Goal: Transaction & Acquisition: Purchase product/service

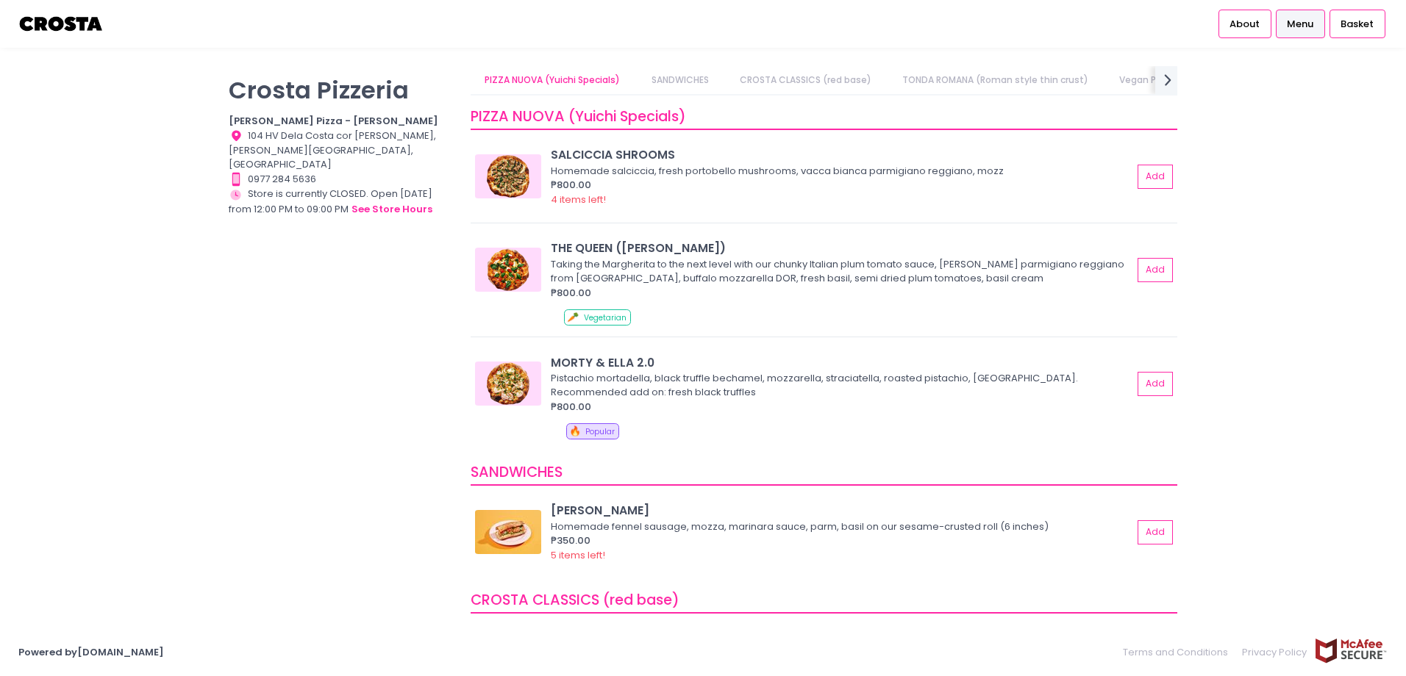
drag, startPoint x: 1174, startPoint y: 165, endPoint x: 1224, endPoint y: 114, distance: 71.2
click at [1224, 114] on div "Crosta Pizzeria Crosta Pizza - Salcedo Location Created with Sketch. 104 HV Del…" at bounding box center [703, 338] width 1406 height 544
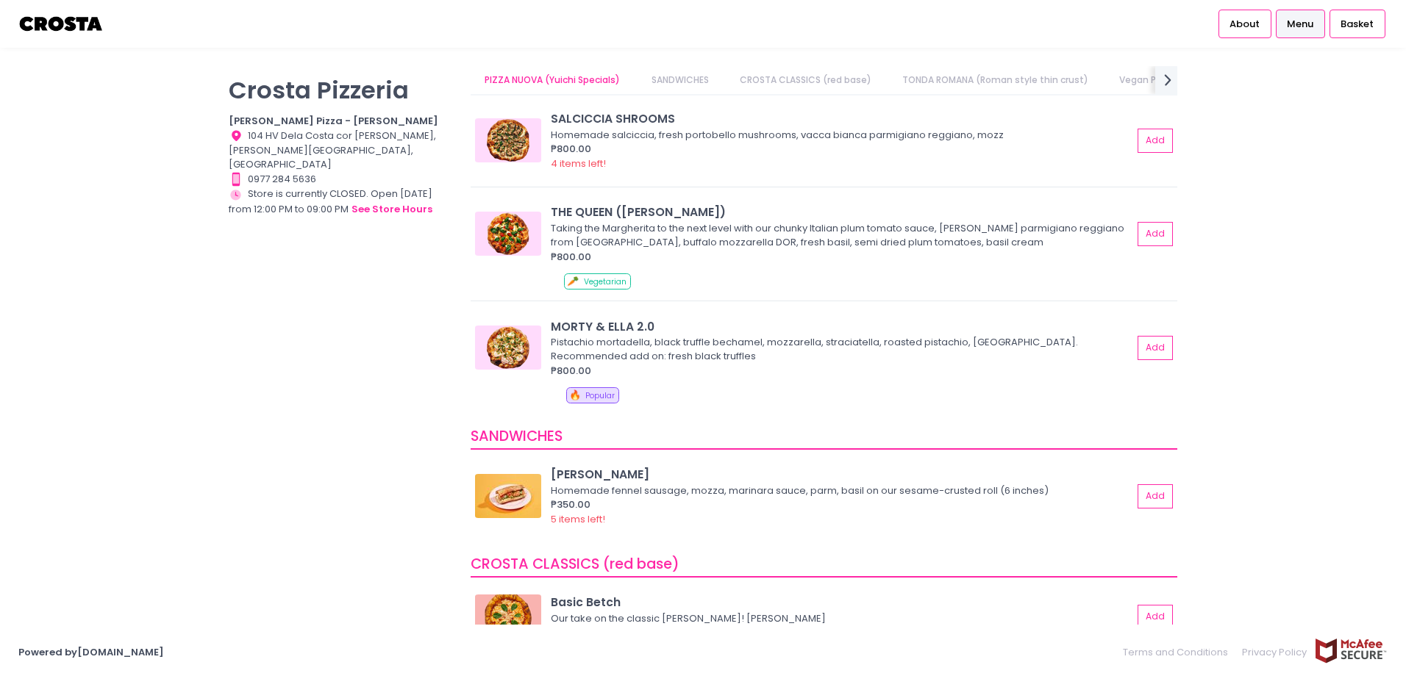
scroll to position [48, 0]
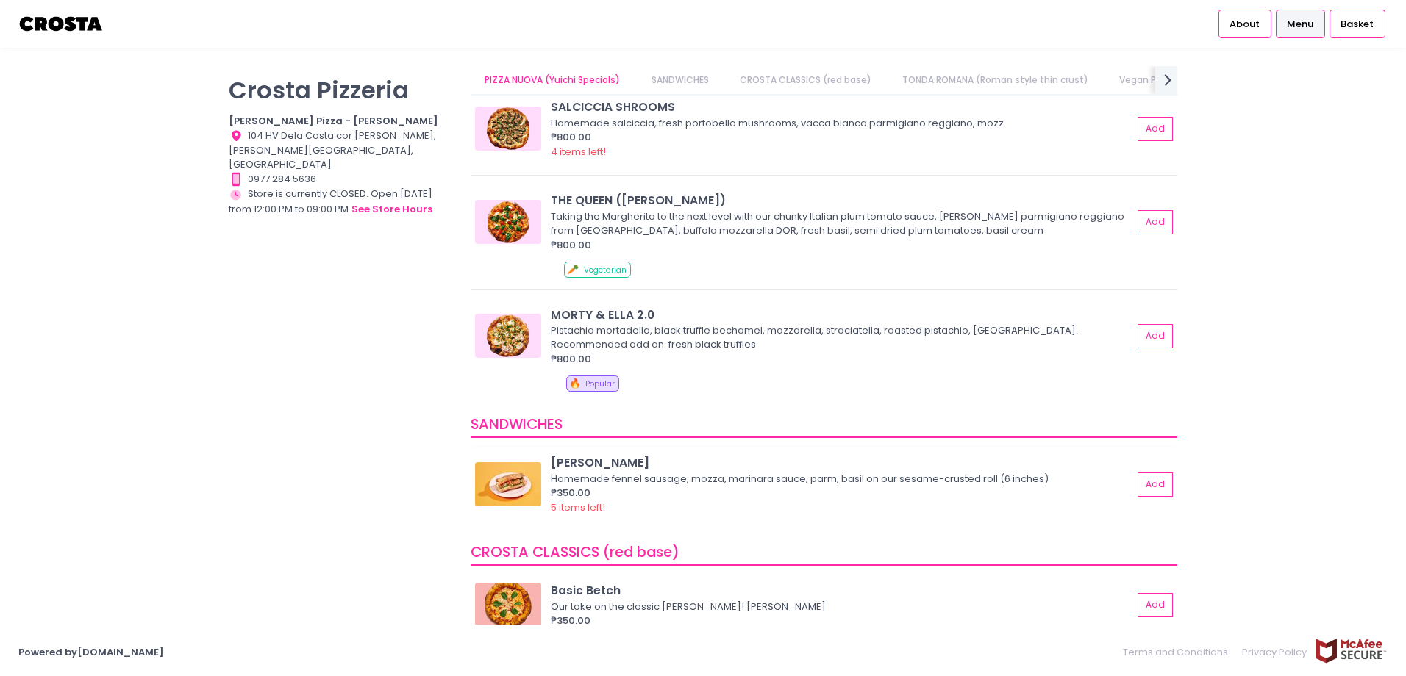
click at [520, 490] on img at bounding box center [508, 484] width 66 height 44
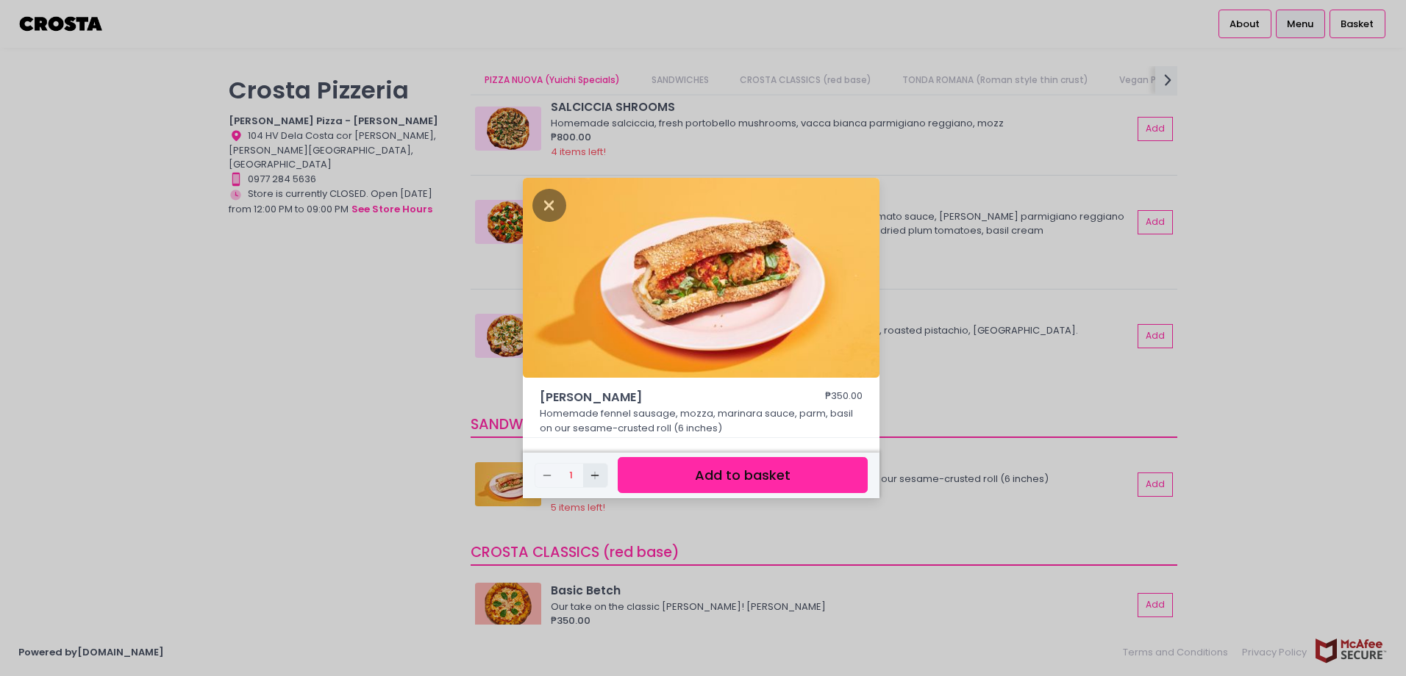
click at [589, 479] on icon "Add Created with Sketch." at bounding box center [595, 476] width 12 height 12
click at [662, 480] on button "Add to basket" at bounding box center [743, 475] width 250 height 36
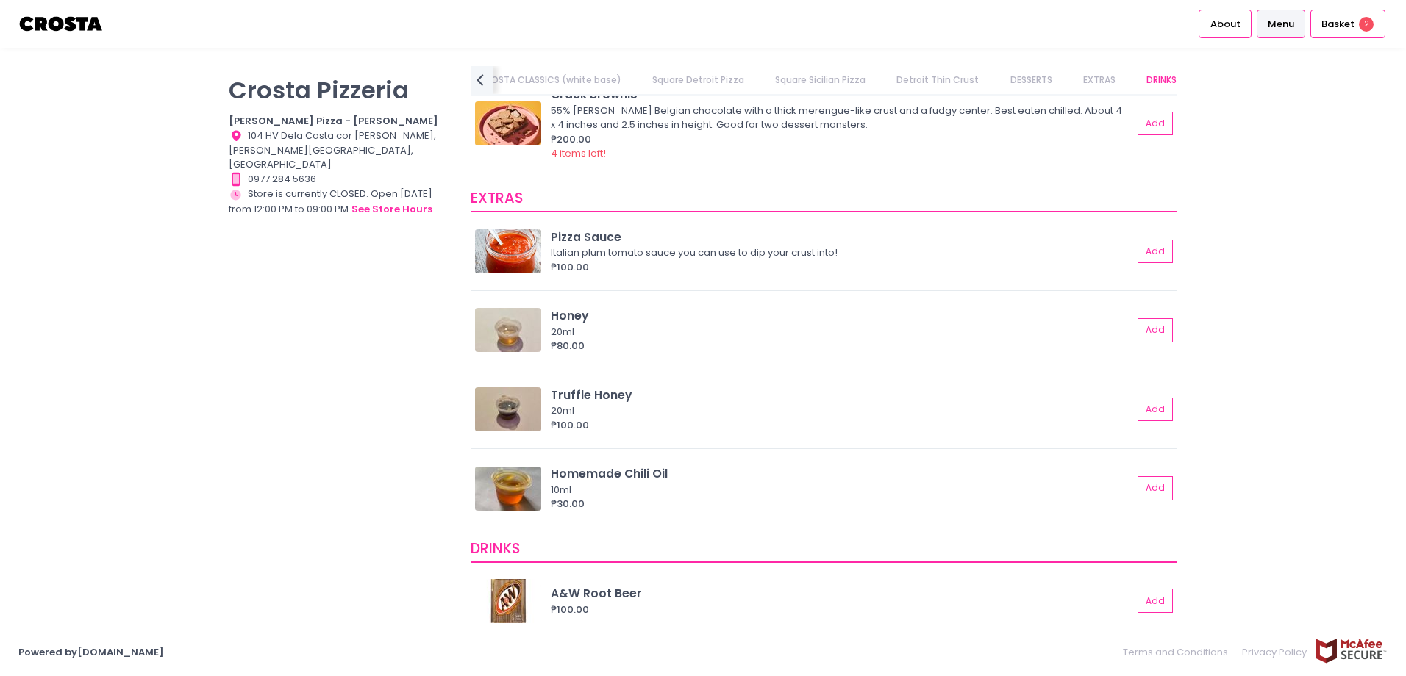
scroll to position [2879, 0]
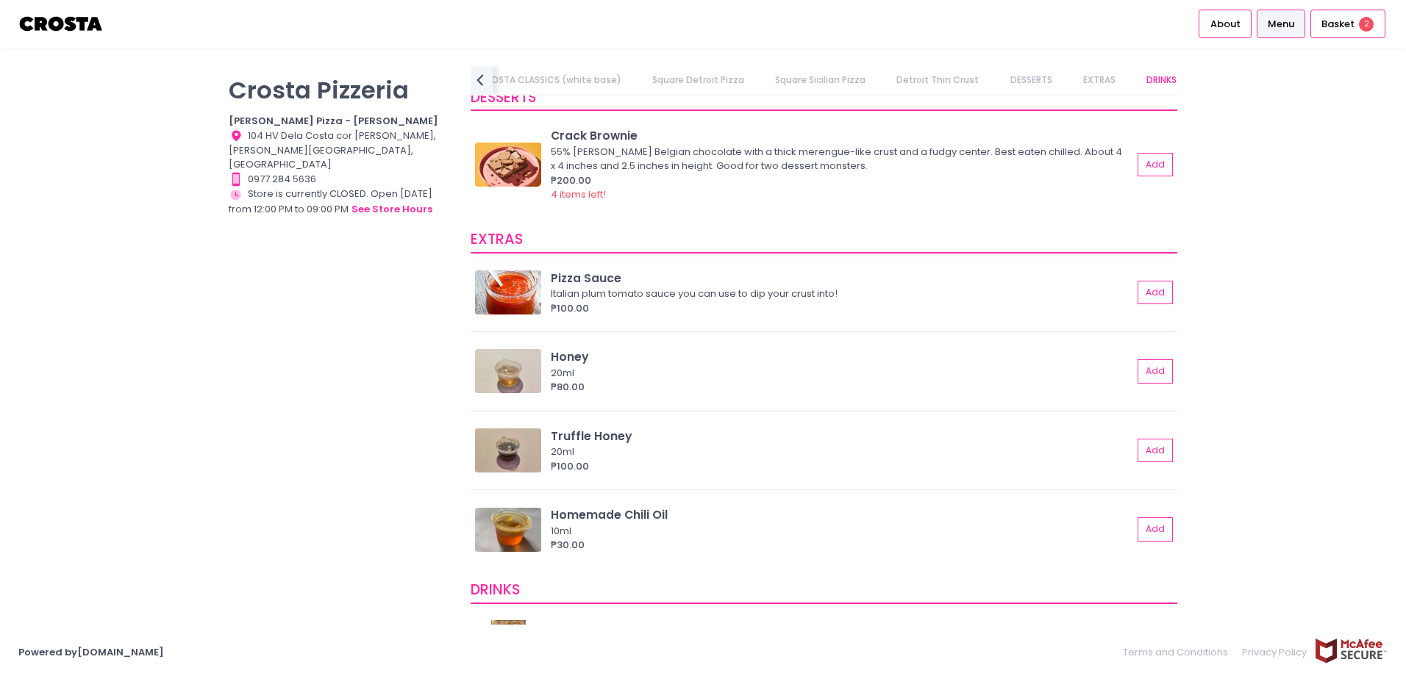
click at [1143, 306] on div "Pizza Sauce Italian plum tomato sauce you can use to dip your crust into! ₱100.…" at bounding box center [823, 293] width 697 height 46
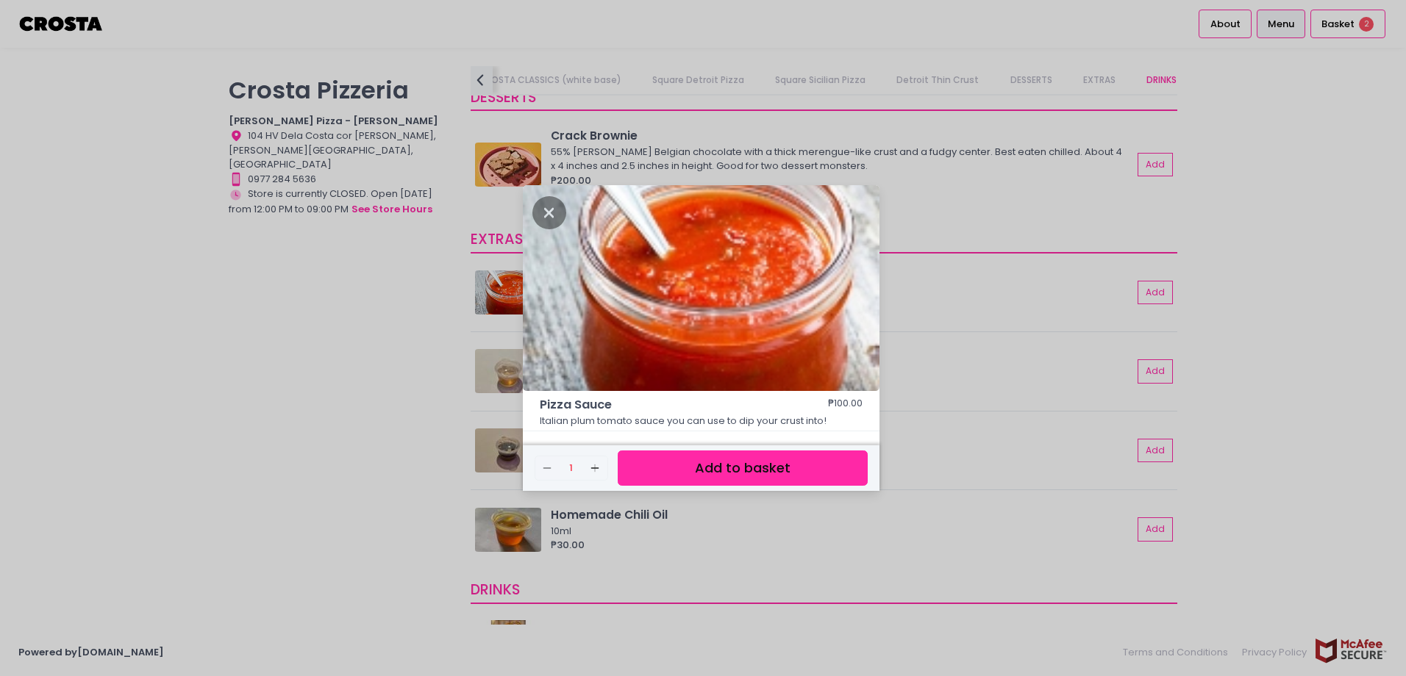
click at [788, 480] on button "Add to basket" at bounding box center [743, 469] width 250 height 36
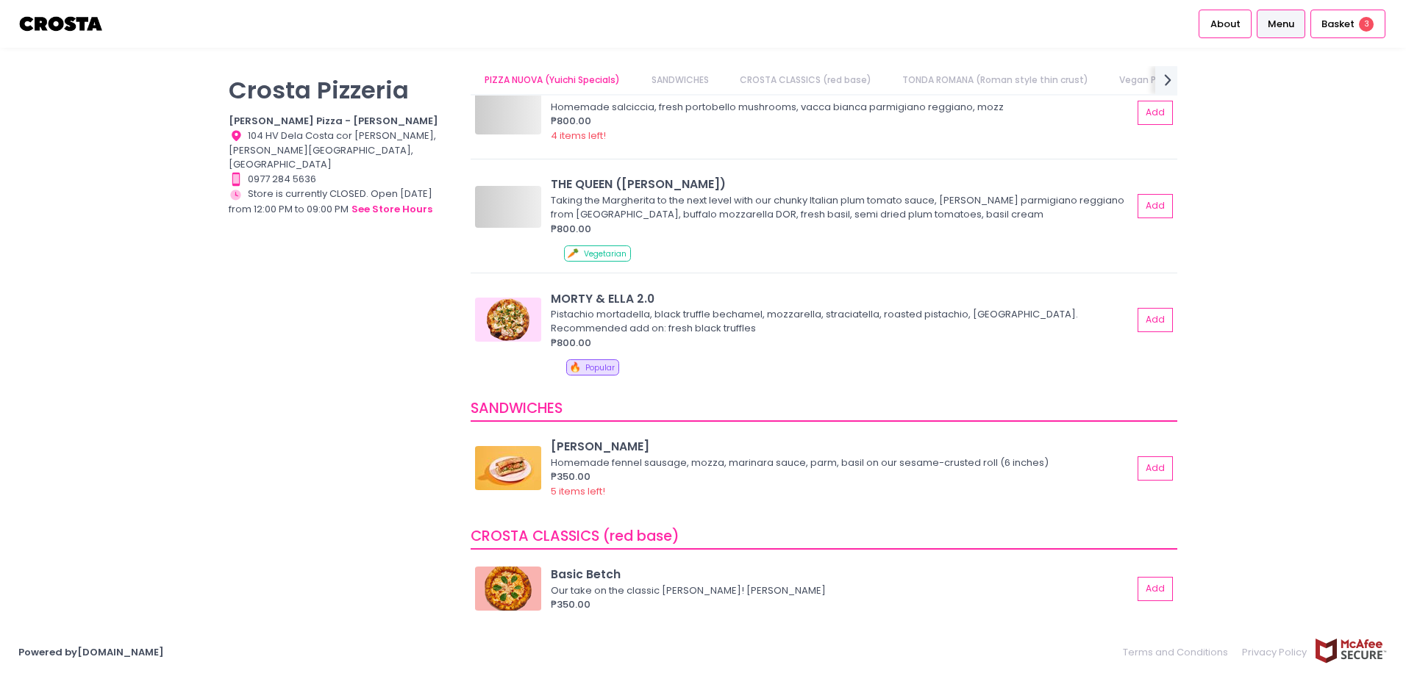
scroll to position [0, 0]
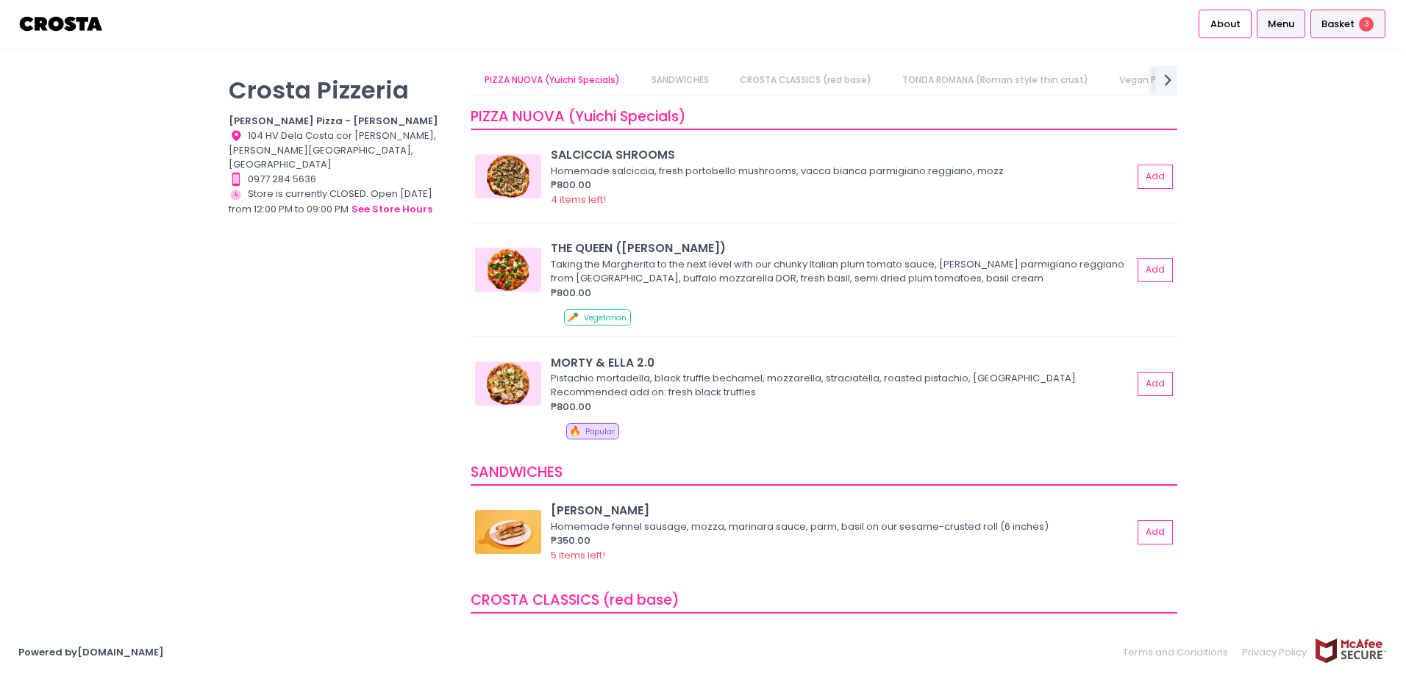
click at [1362, 19] on span "3" at bounding box center [1366, 24] width 15 height 15
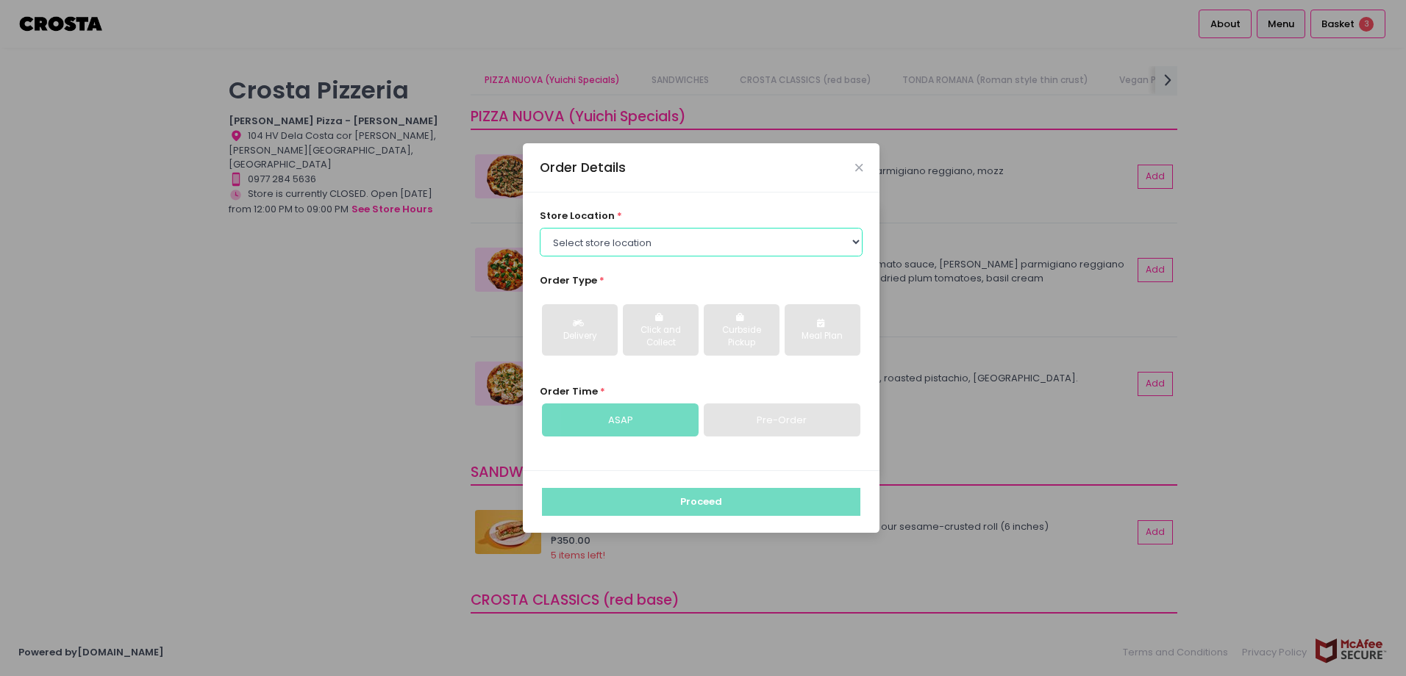
click at [746, 254] on select "Select store location [PERSON_NAME] Pizza - [PERSON_NAME] Pizza - [GEOGRAPHIC_D…" at bounding box center [702, 242] width 324 height 28
select select "5fabb2e53664a8677beaeb89"
click at [540, 228] on select "Select store location [PERSON_NAME] Pizza - [PERSON_NAME] Pizza - [GEOGRAPHIC_D…" at bounding box center [702, 242] width 324 height 28
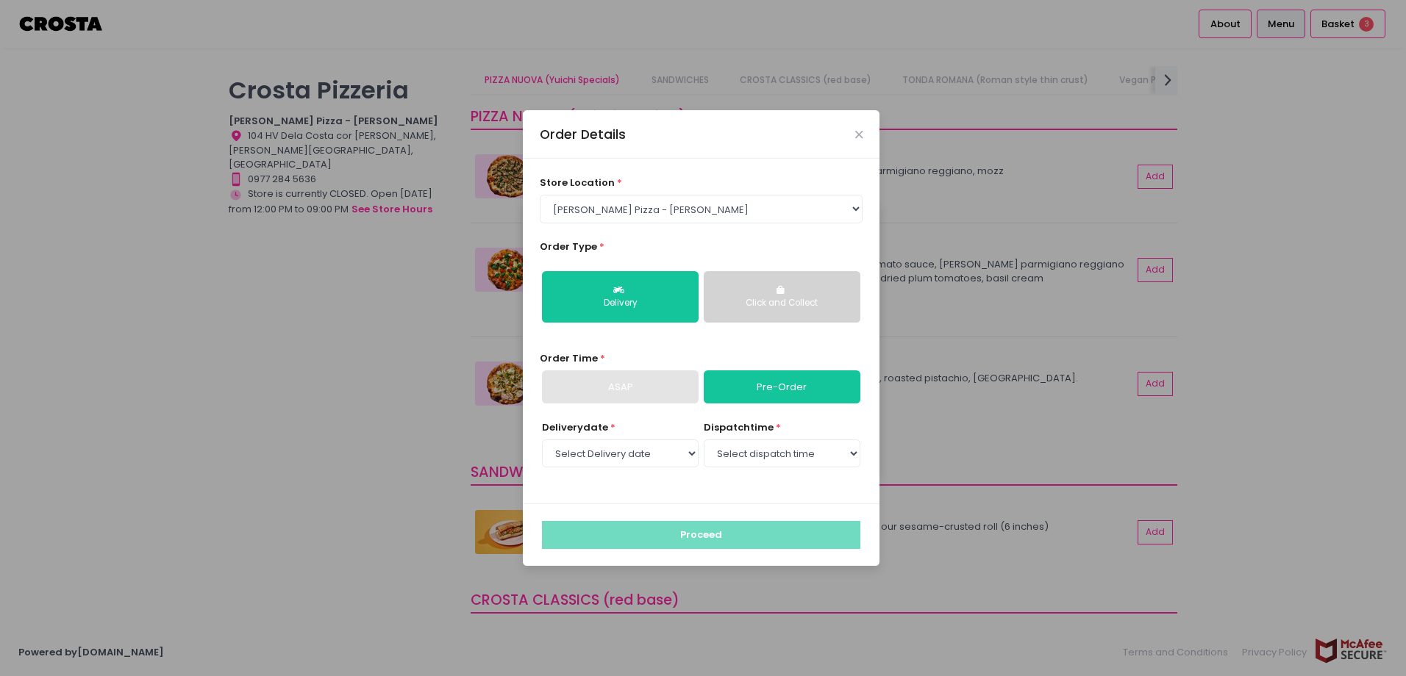
click at [752, 292] on button "Click and Collect" at bounding box center [782, 296] width 157 height 51
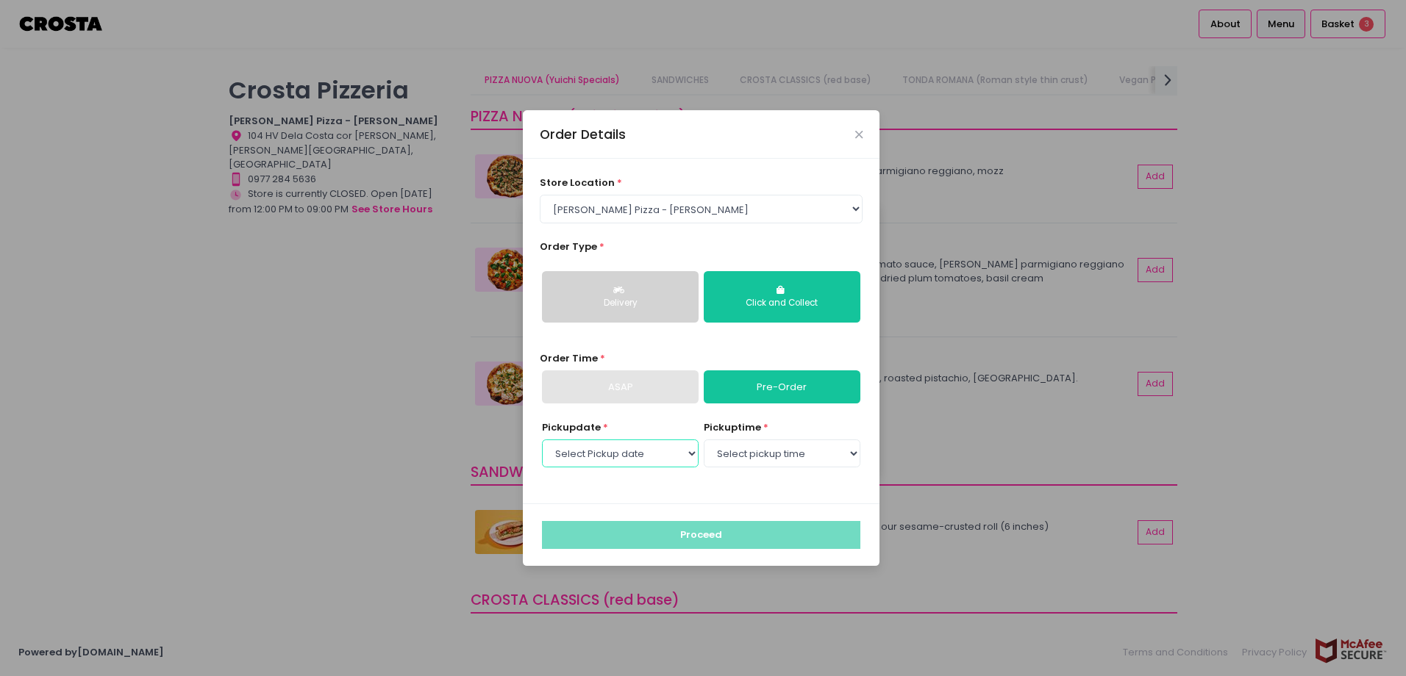
click at [664, 460] on select "Select Pickup date [DATE] [DATE] [DATE] [DATE] [DATE] [DATE]" at bounding box center [620, 454] width 157 height 28
select select "[DATE]"
click at [542, 440] on select "Select Pickup date [DATE] [DATE] [DATE] [DATE] [DATE] [DATE]" at bounding box center [620, 454] width 157 height 28
click at [797, 447] on select "Select pickup time 12:00 PM - 12:30 PM 12:30 PM - 01:00 PM 01:00 PM - 01:30 PM …" at bounding box center [782, 454] width 157 height 28
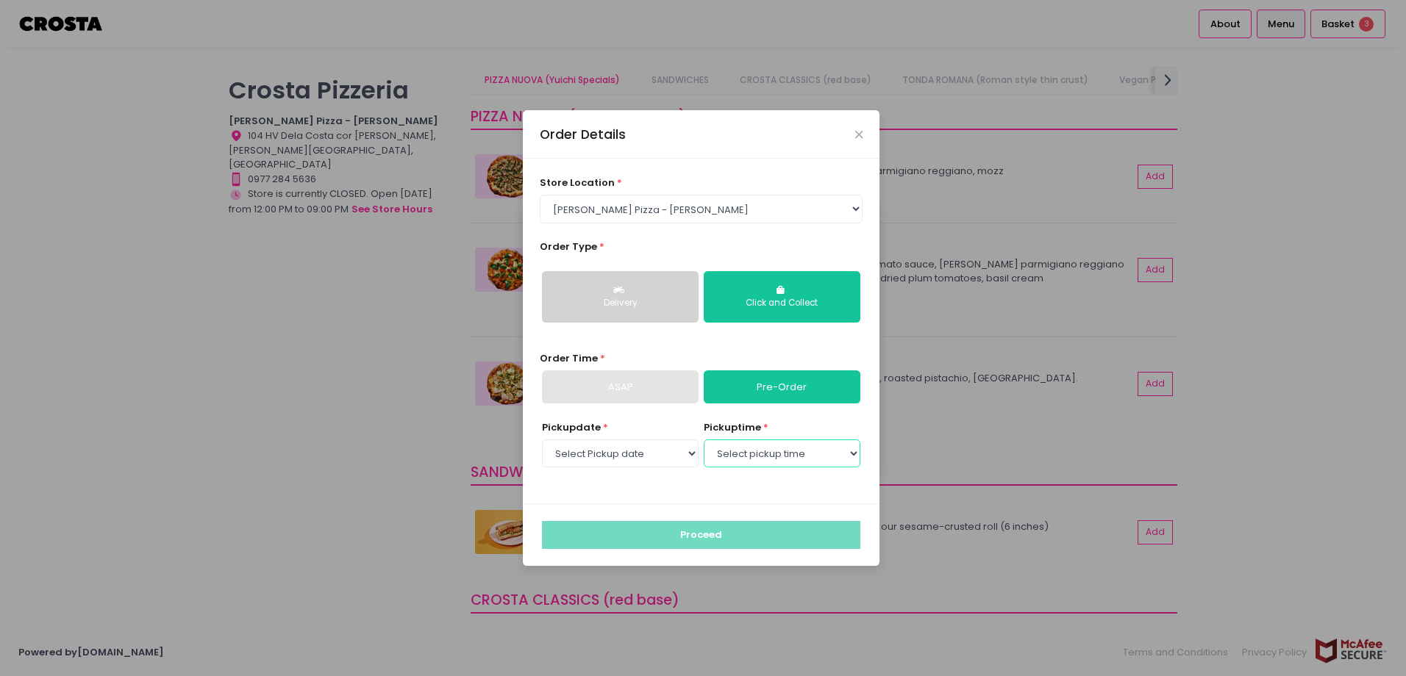
click at [797, 447] on select "Select pickup time 12:00 PM - 12:30 PM 12:30 PM - 01:00 PM 01:00 PM - 01:30 PM …" at bounding box center [782, 454] width 157 height 28
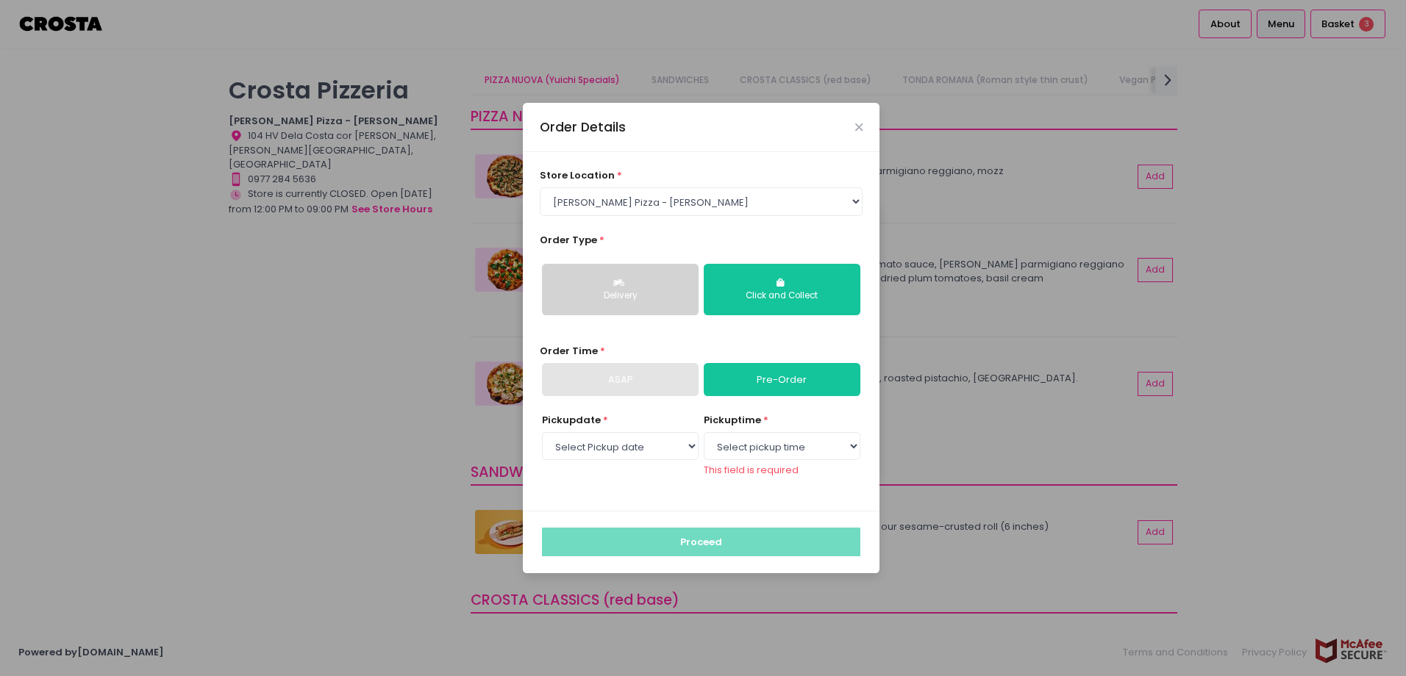
click at [657, 390] on div "ASAP" at bounding box center [620, 380] width 157 height 34
click at [632, 390] on div "ASAP" at bounding box center [620, 380] width 157 height 34
click at [629, 383] on div "ASAP" at bounding box center [620, 380] width 157 height 34
click at [804, 443] on select "Select pickup time 12:00 PM - 12:30 PM 12:30 PM - 01:00 PM 01:00 PM - 01:30 PM …" at bounding box center [782, 446] width 157 height 28
select select "12:00"
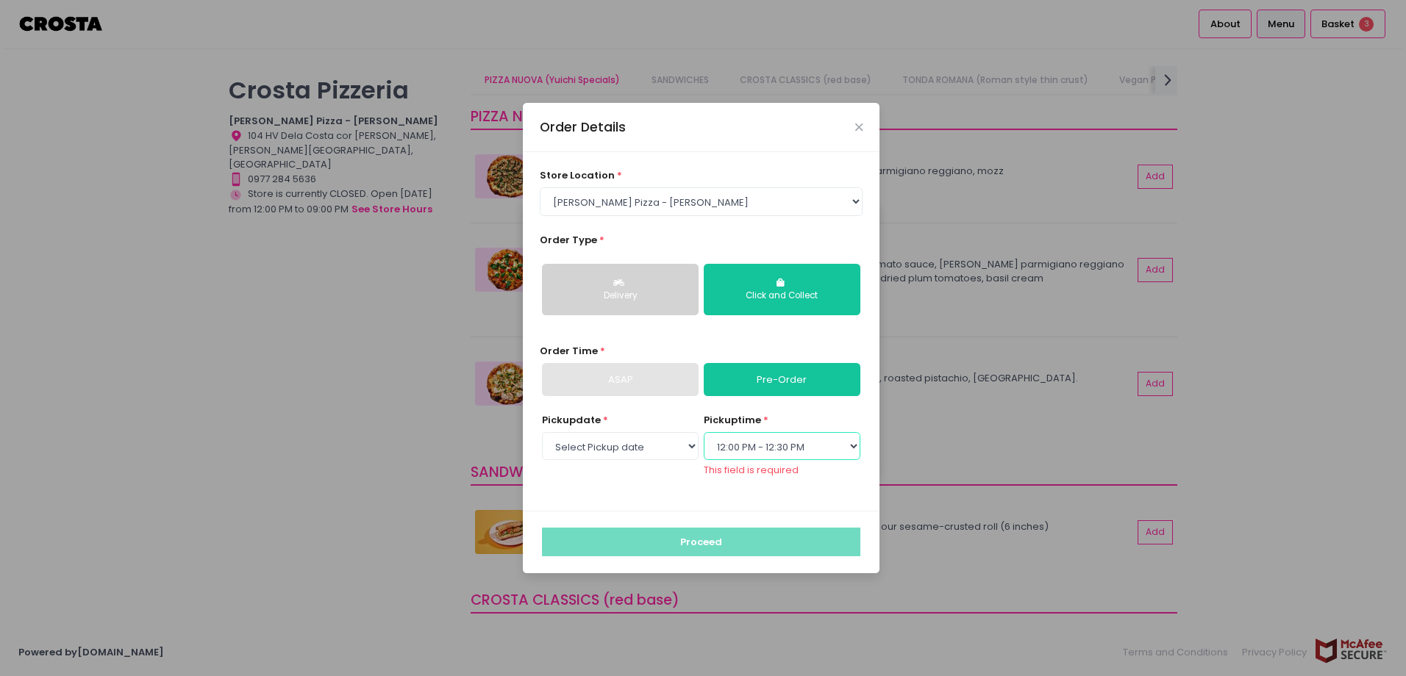
click at [704, 439] on select "Select pickup time 12:00 PM - 12:30 PM 12:30 PM - 01:00 PM 01:00 PM - 01:30 PM …" at bounding box center [782, 446] width 157 height 28
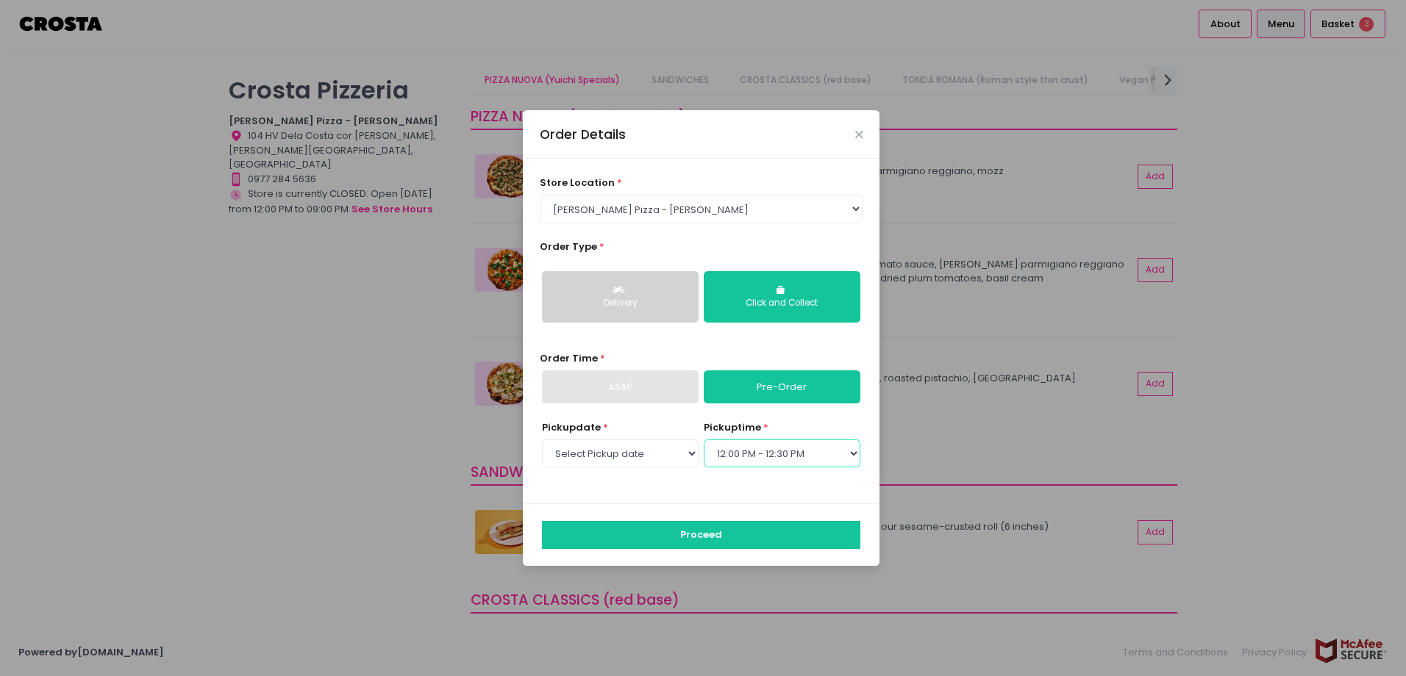
click at [760, 446] on select "Select pickup time 12:00 PM - 12:30 PM 12:30 PM - 01:00 PM 01:00 PM - 01:30 PM …" at bounding box center [782, 454] width 157 height 28
click at [704, 440] on select "Select pickup time 12:00 PM - 12:30 PM 12:30 PM - 01:00 PM 01:00 PM - 01:30 PM …" at bounding box center [782, 454] width 157 height 28
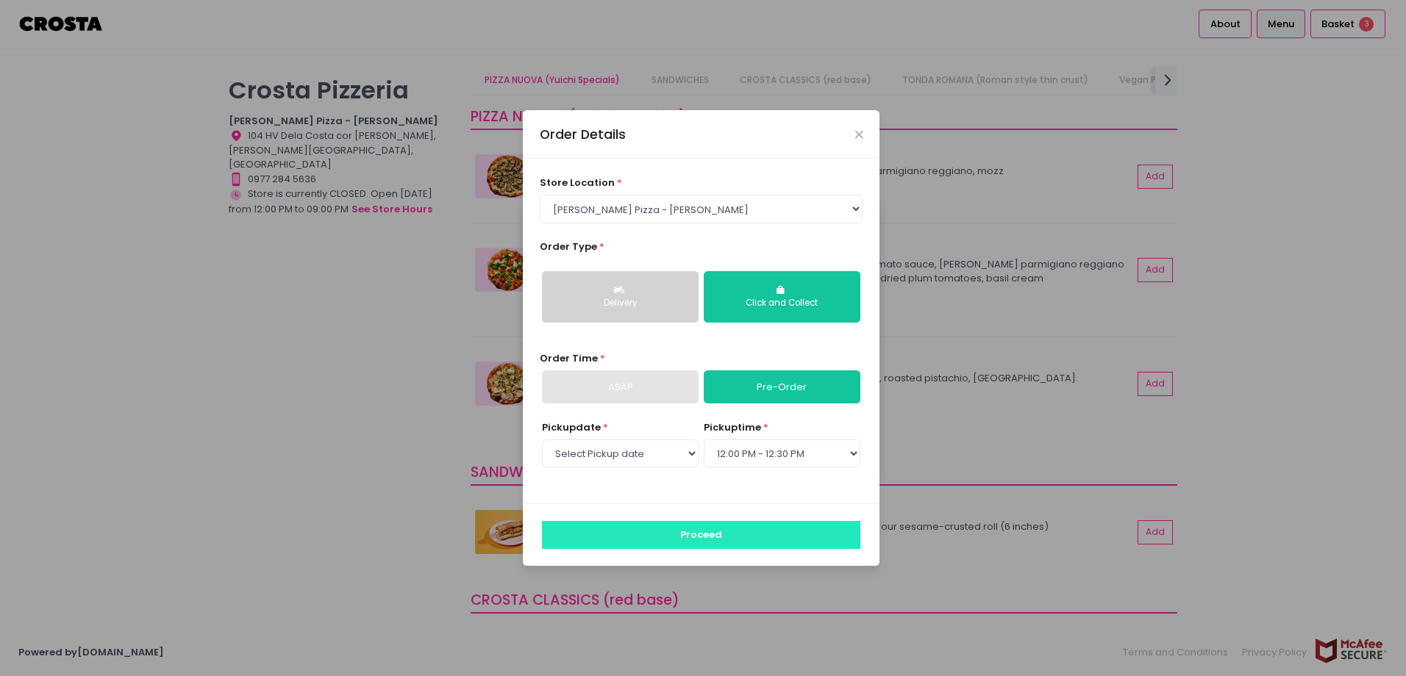
click at [690, 524] on button "Proceed" at bounding box center [701, 535] width 318 height 28
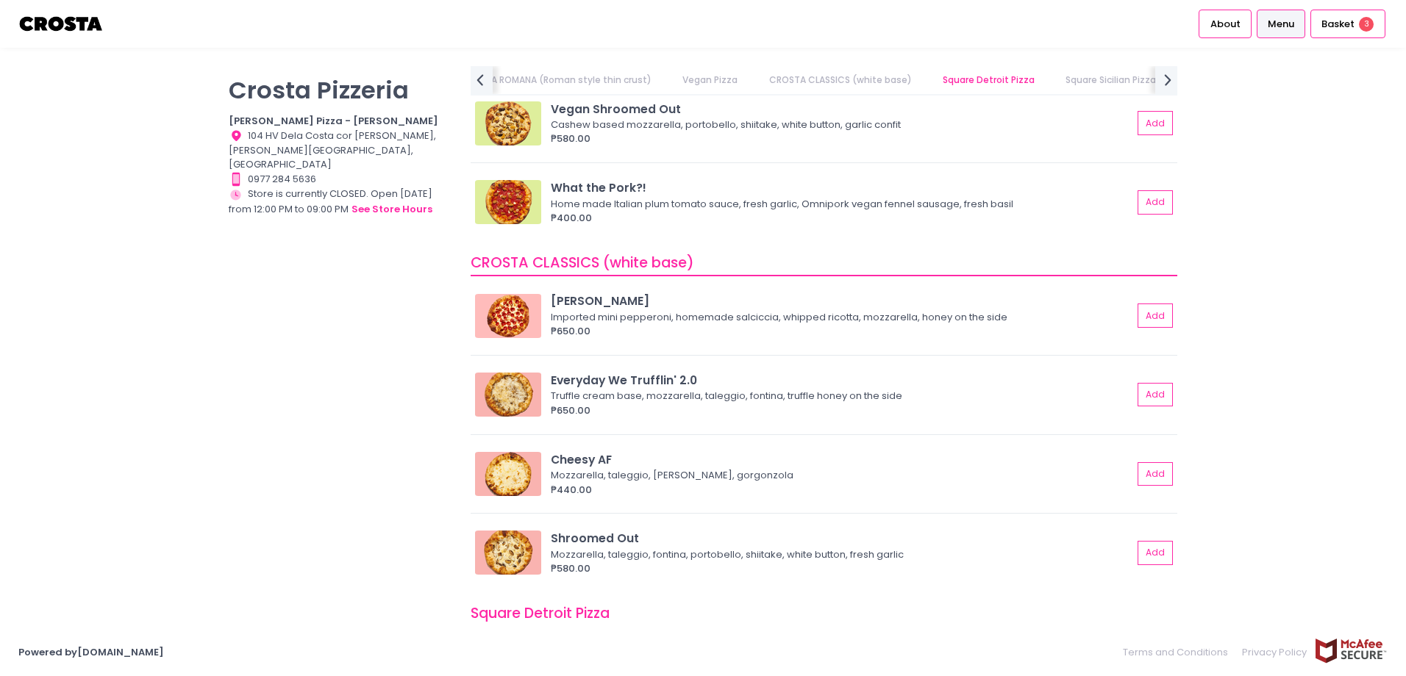
scroll to position [1179, 0]
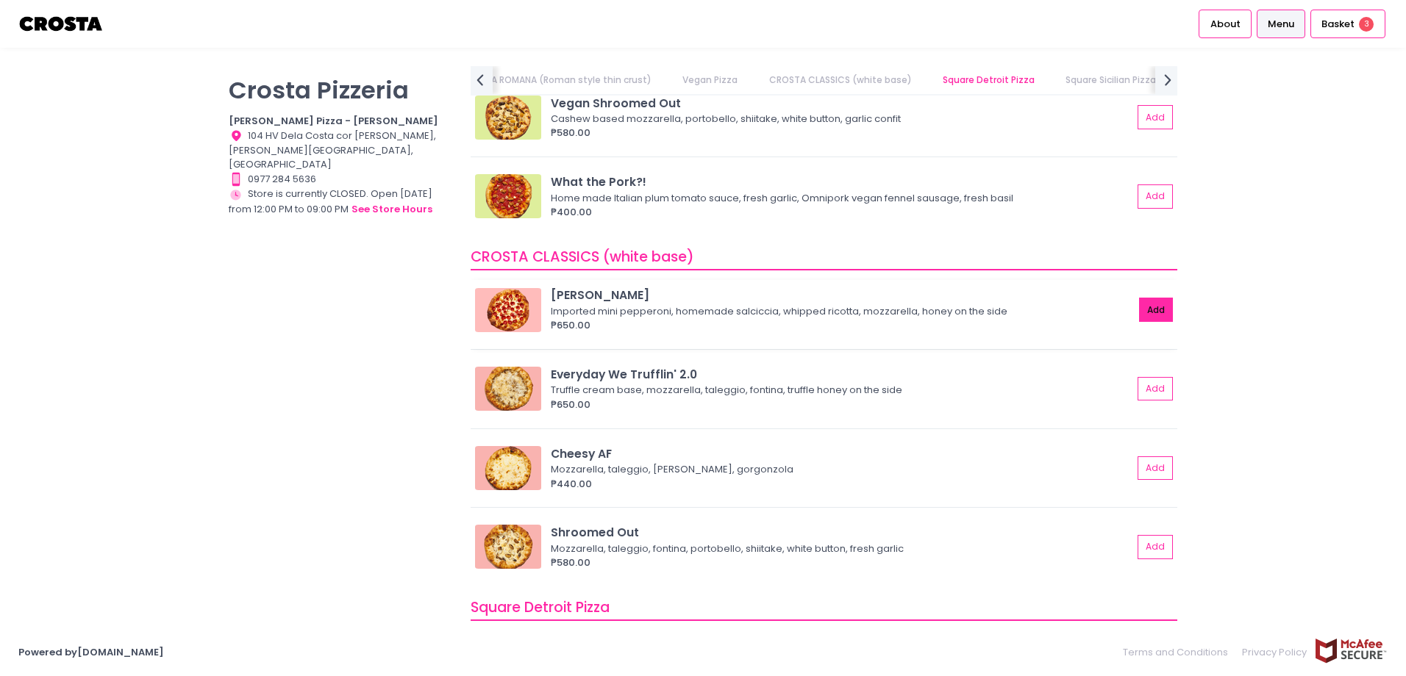
click at [1141, 307] on button "Add" at bounding box center [1156, 310] width 34 height 24
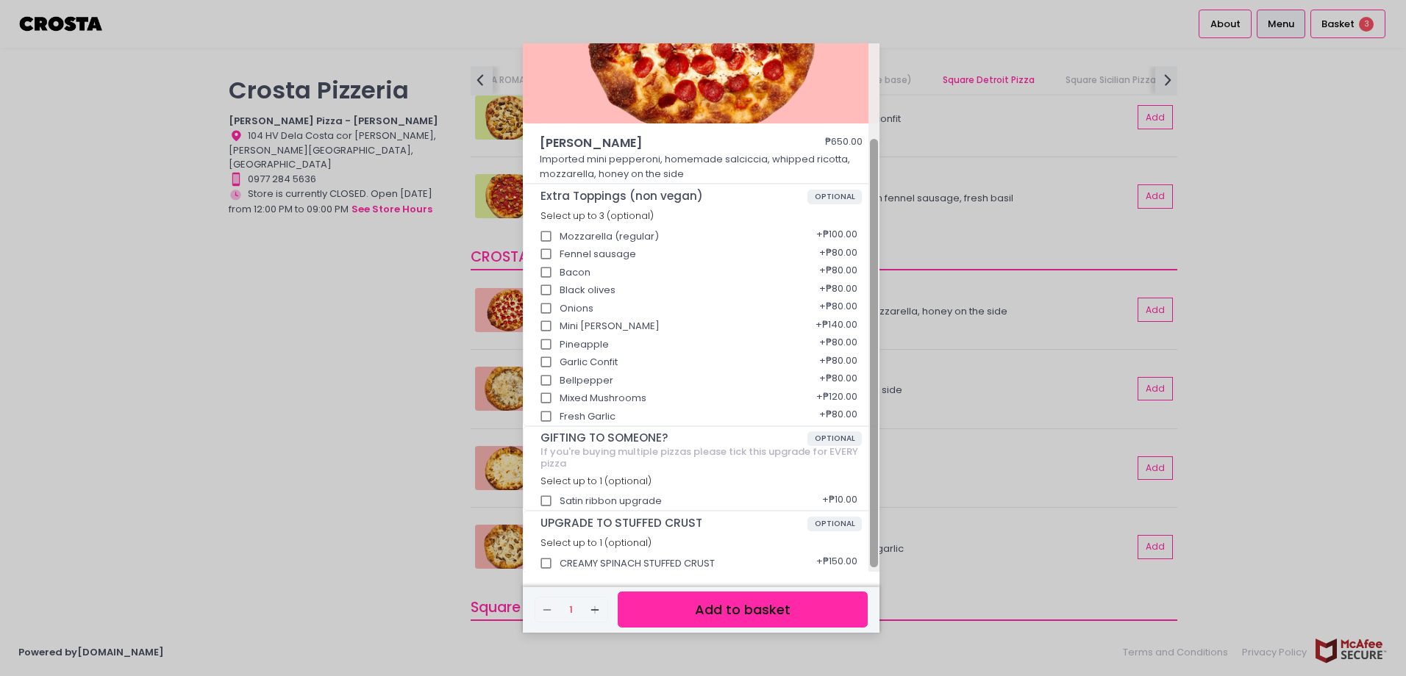
scroll to position [124, 0]
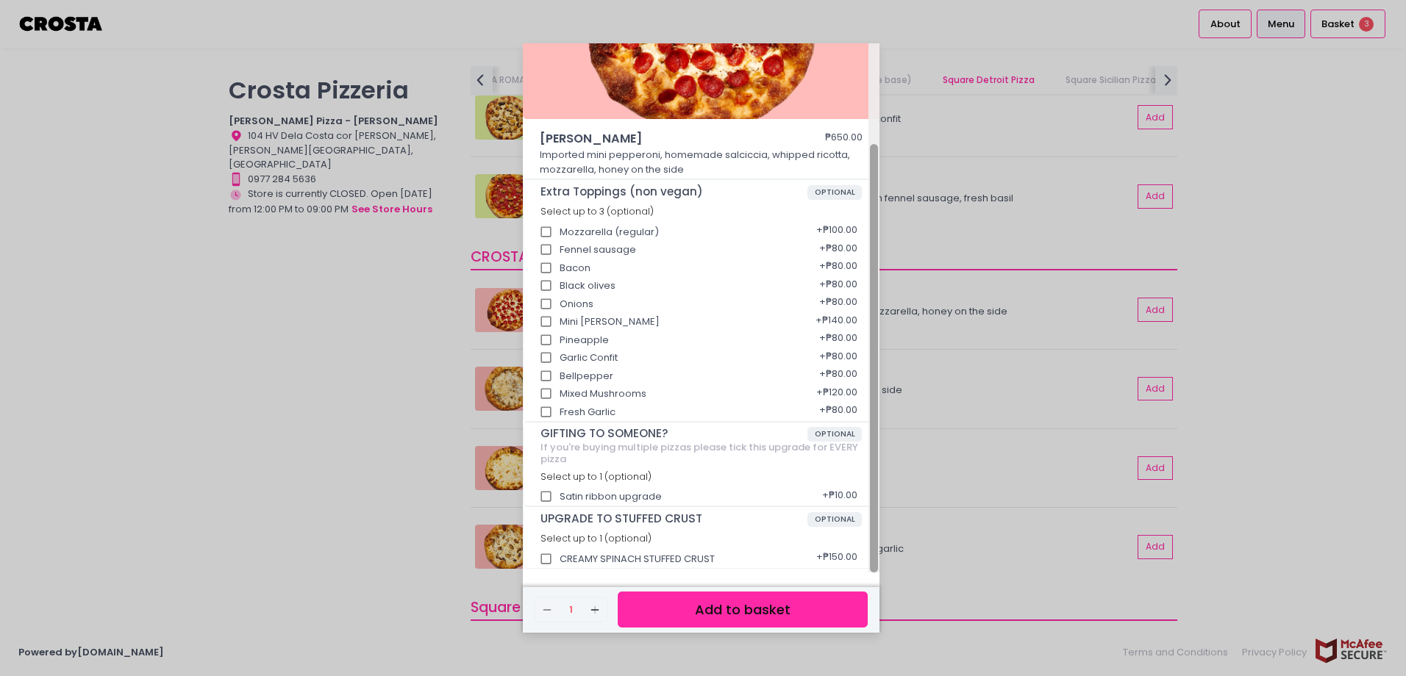
drag, startPoint x: 873, startPoint y: 356, endPoint x: 875, endPoint y: 493, distance: 136.8
click at [875, 493] on div at bounding box center [874, 358] width 8 height 429
click at [543, 394] on input "Mixed Mushrooms" at bounding box center [546, 394] width 28 height 28
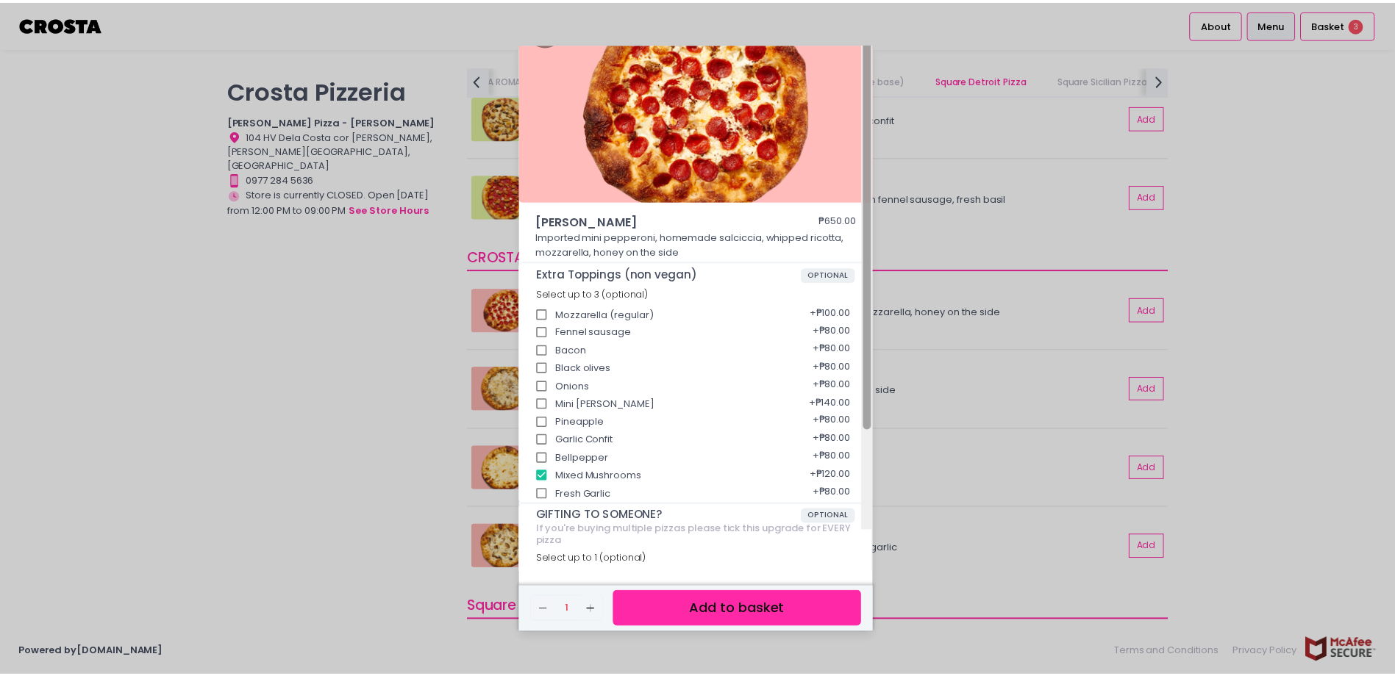
scroll to position [71, 0]
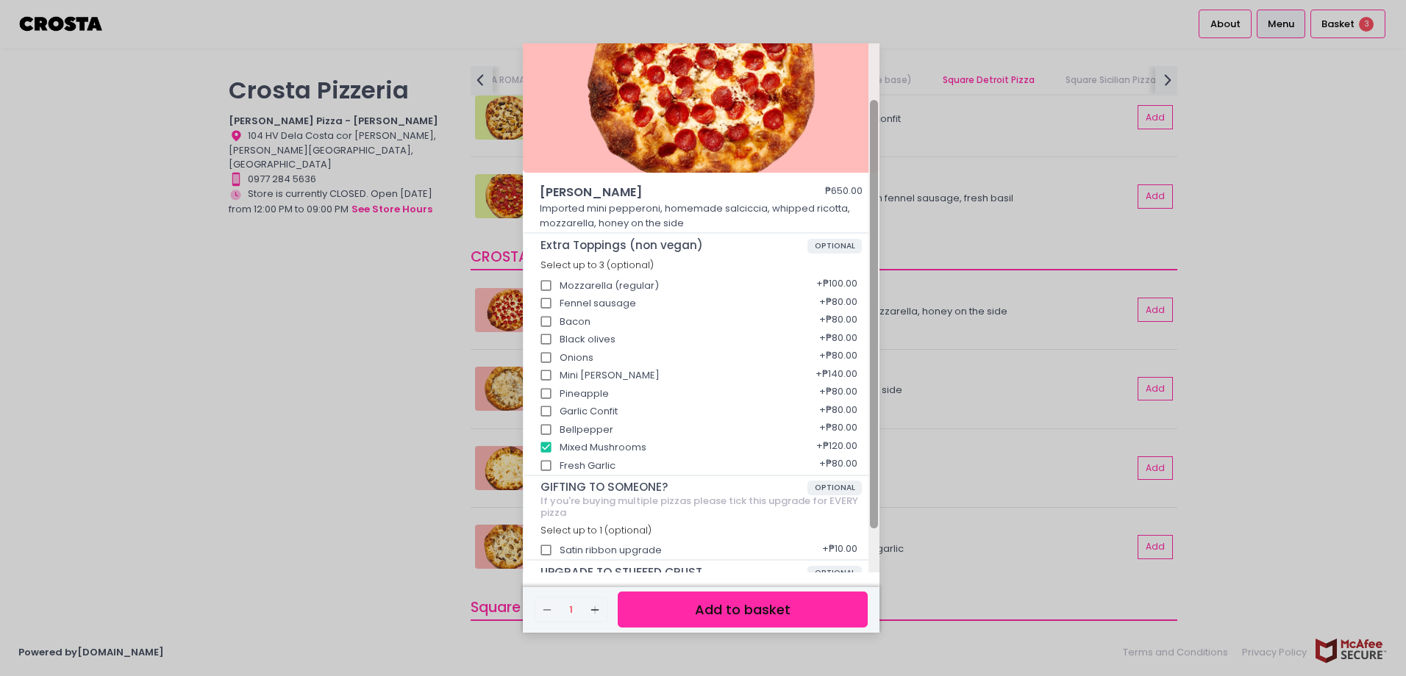
drag, startPoint x: 875, startPoint y: 444, endPoint x: 873, endPoint y: 401, distance: 43.4
click at [873, 401] on div at bounding box center [874, 314] width 8 height 429
click at [545, 443] on input "Mixed Mushrooms" at bounding box center [546, 448] width 28 height 28
checkbox input "false"
click at [1037, 421] on div "[PERSON_NAME] ₱650.00 Imported mini pepperoni, homemade [PERSON_NAME], whipped …" at bounding box center [703, 338] width 1406 height 676
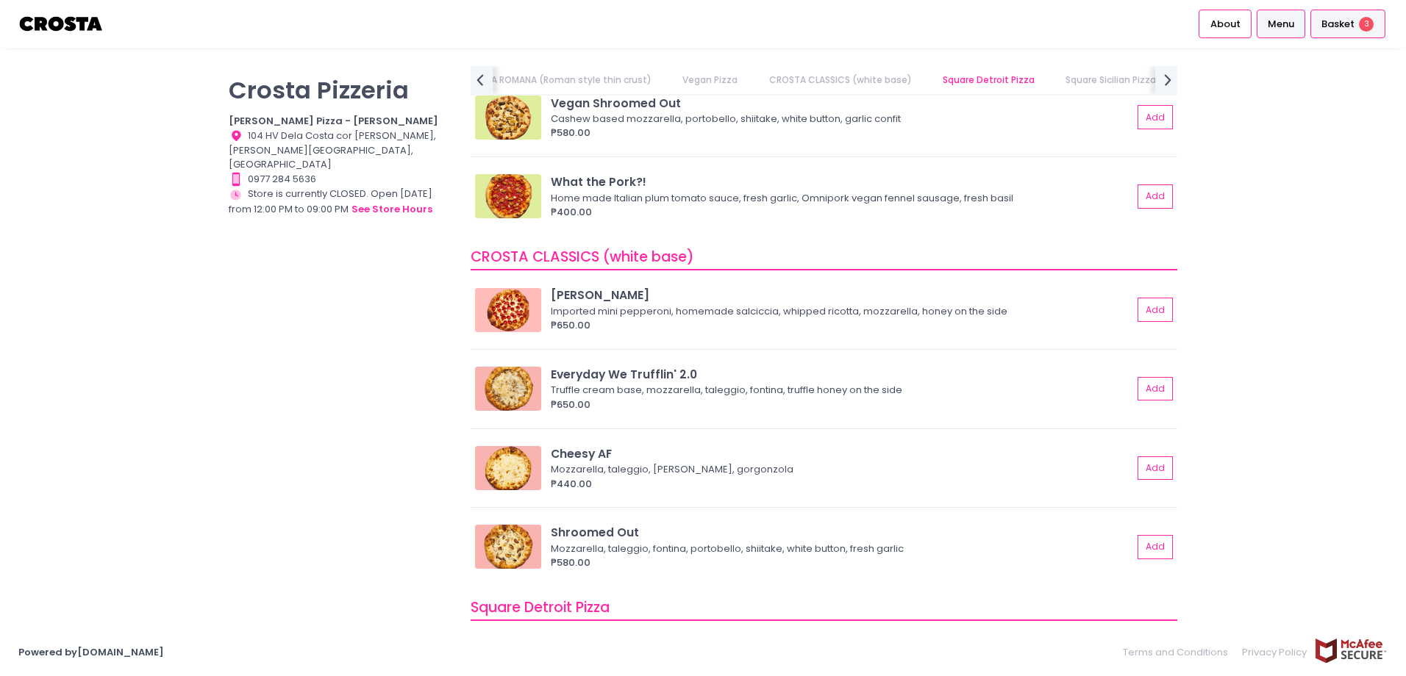
click at [1342, 17] on span "Basket" at bounding box center [1337, 24] width 33 height 15
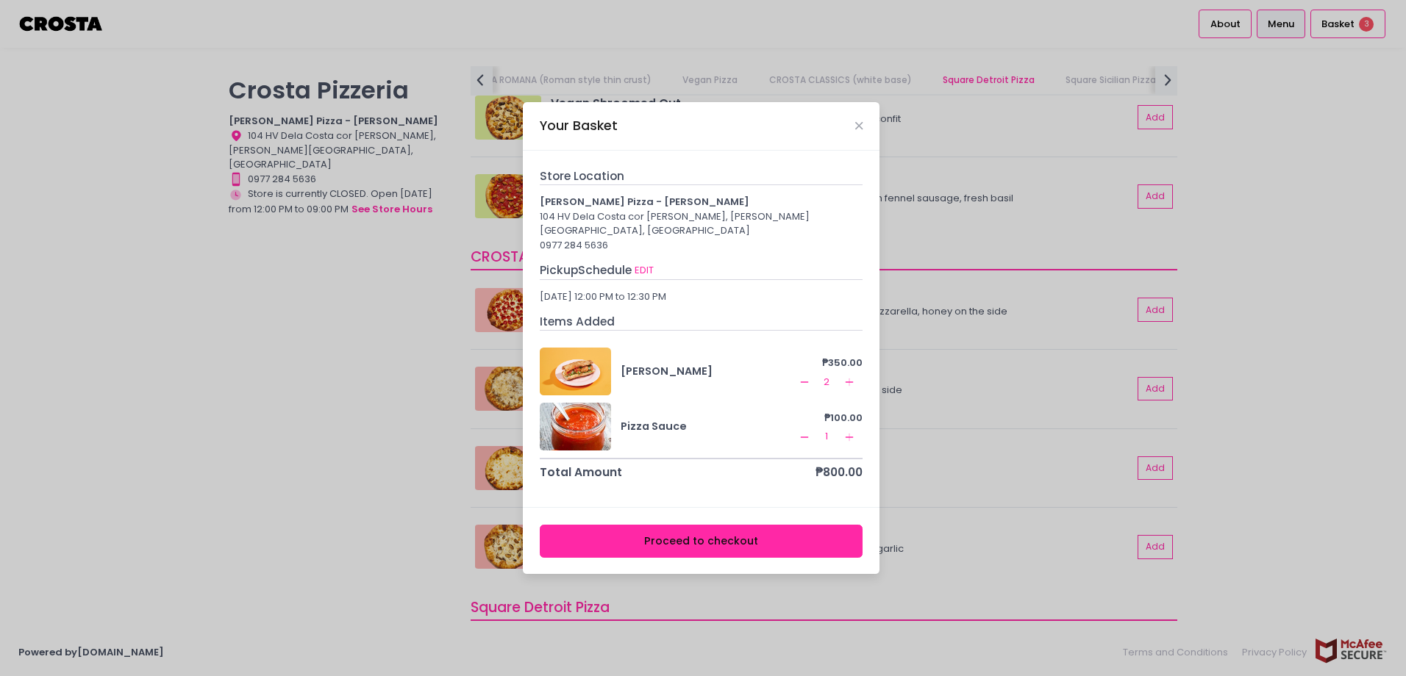
click at [802, 432] on icon "Remove Created with Sketch." at bounding box center [804, 438] width 12 height 12
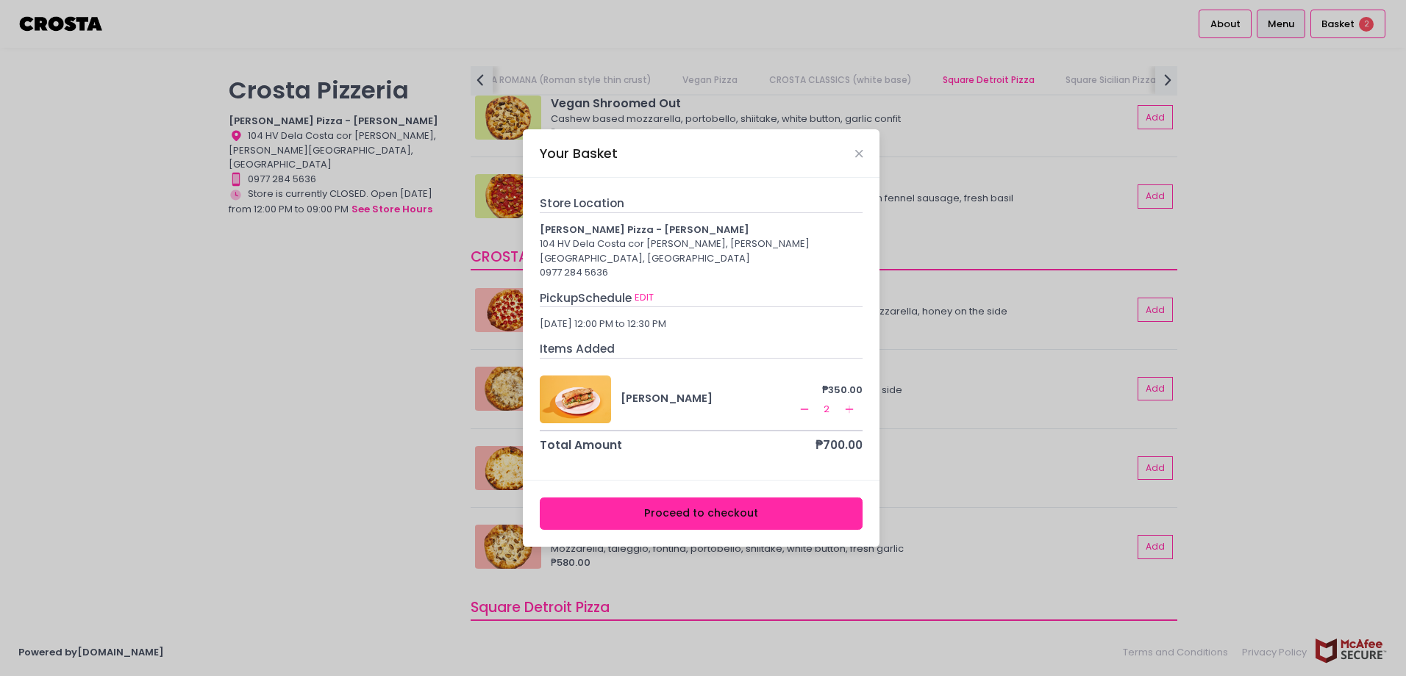
click at [803, 504] on button "Proceed to checkout" at bounding box center [702, 514] width 324 height 33
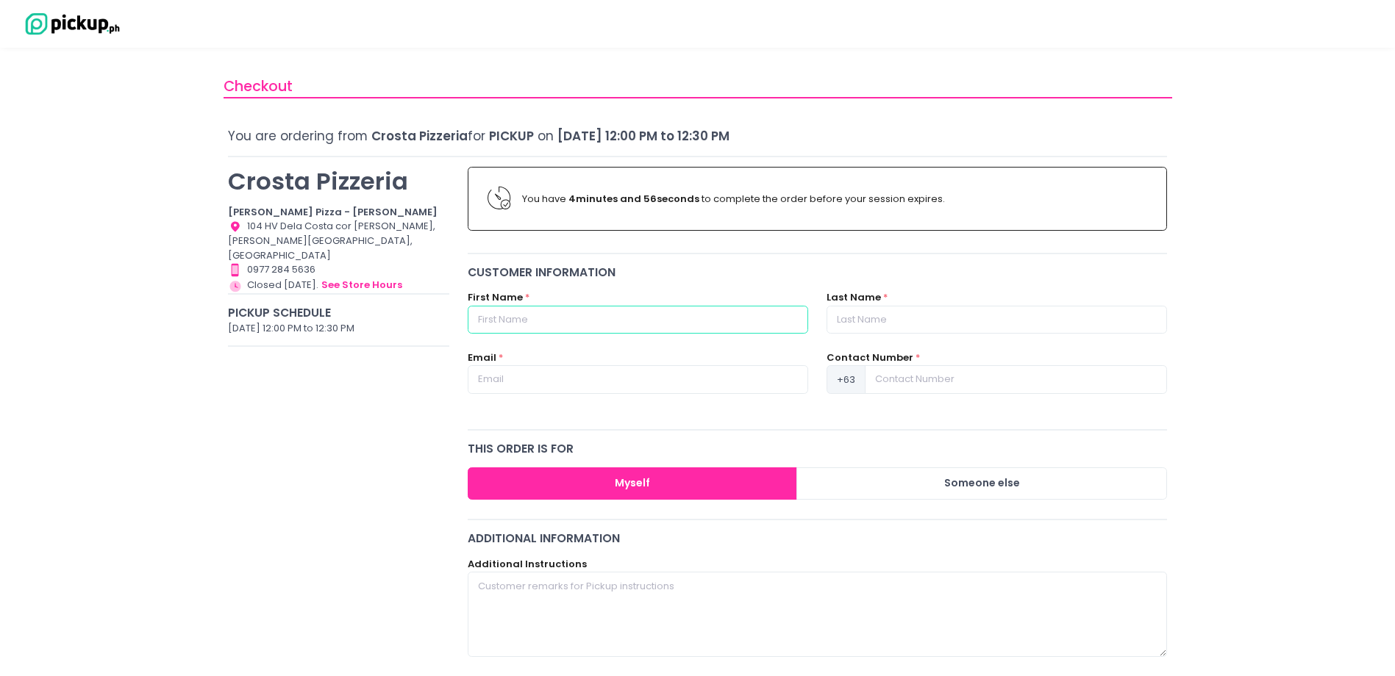
click at [679, 328] on input "text" at bounding box center [638, 320] width 340 height 28
type input "[PERSON_NAME]"
type input "Camiso"
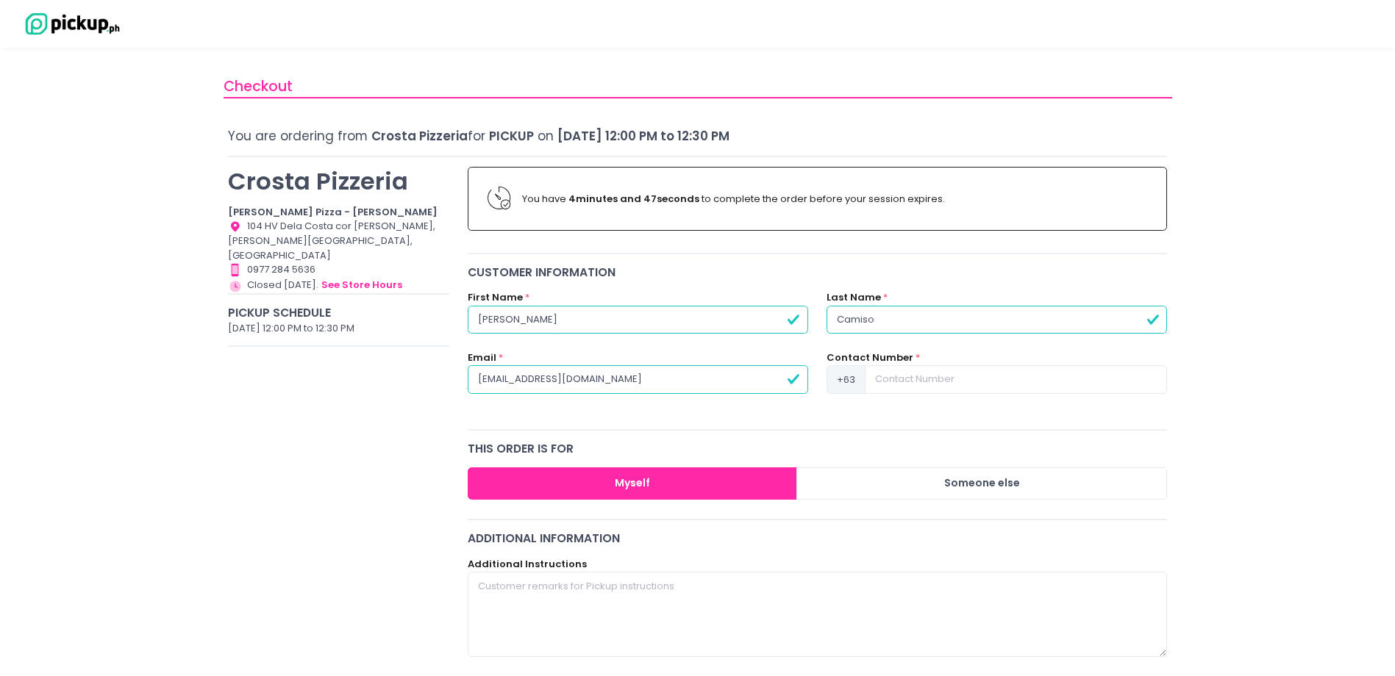
type input "[EMAIL_ADDRESS][DOMAIN_NAME]"
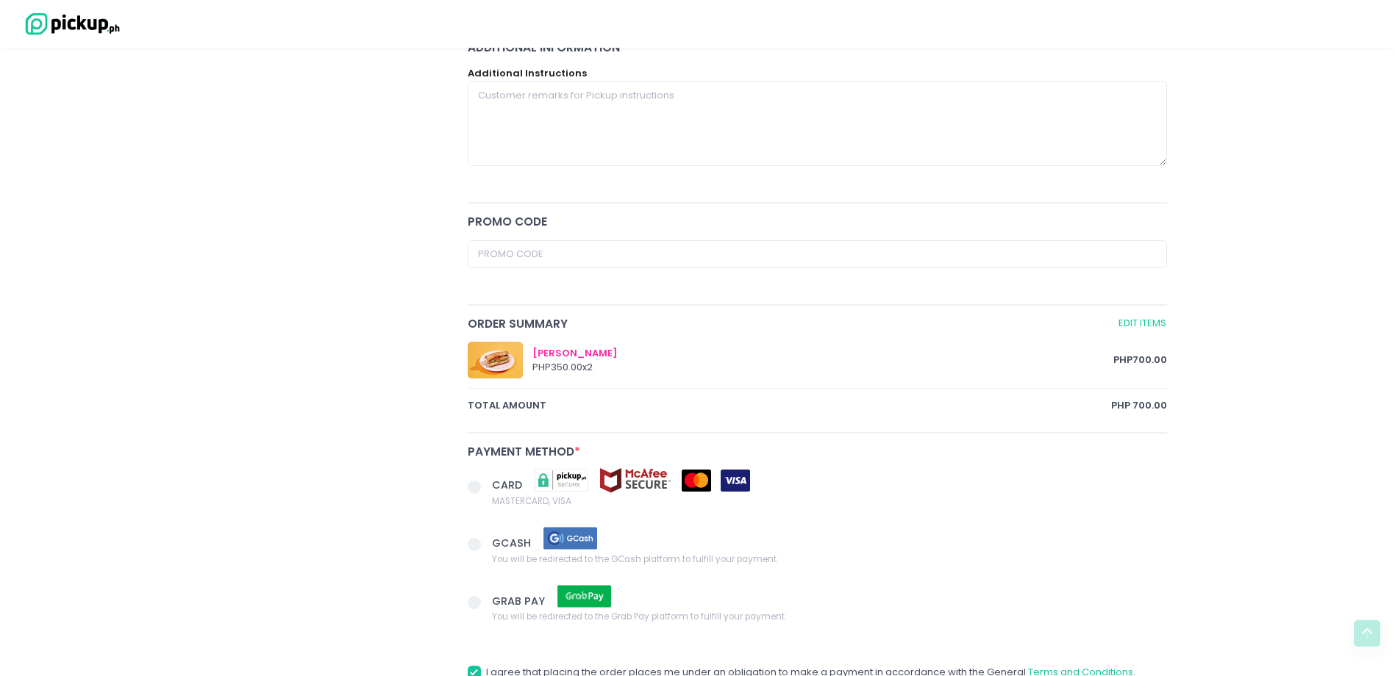
scroll to position [517, 0]
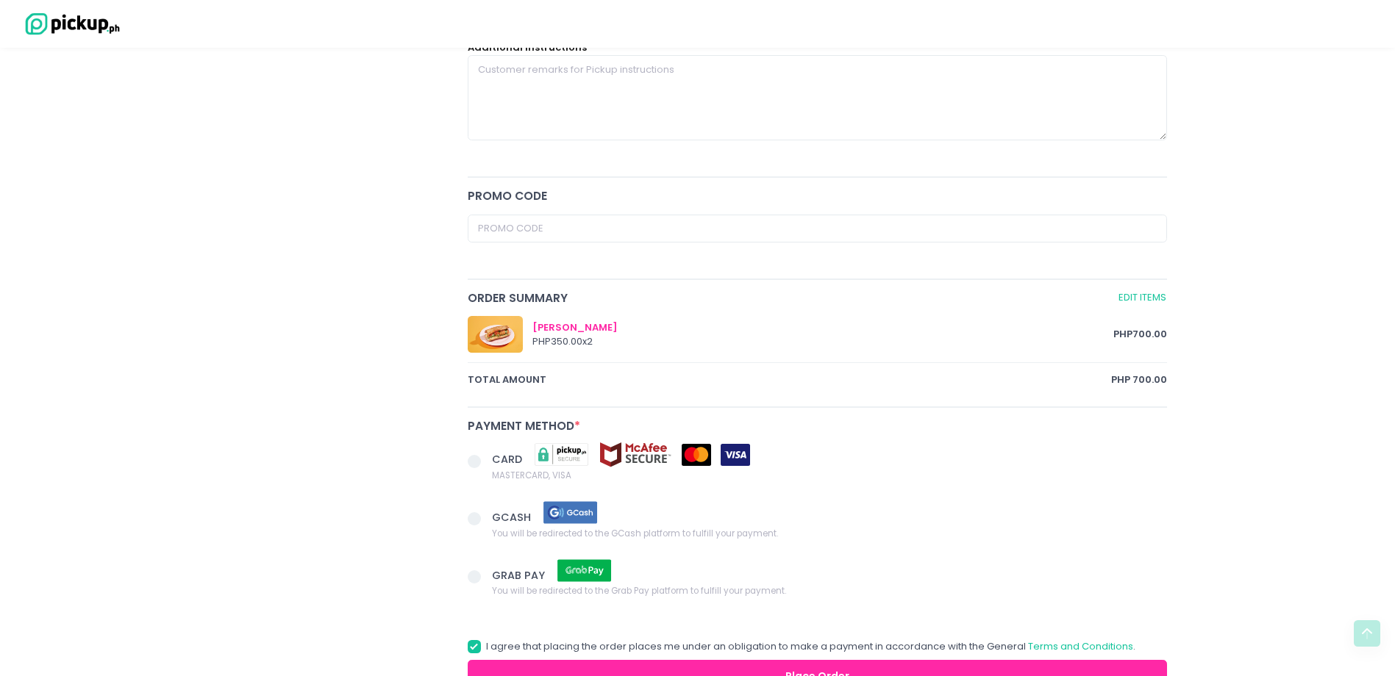
type input "9989703077"
click at [472, 464] on span at bounding box center [474, 461] width 13 height 13
click at [486, 464] on input "CARD MASTERCARD, VISA" at bounding box center [491, 459] width 10 height 10
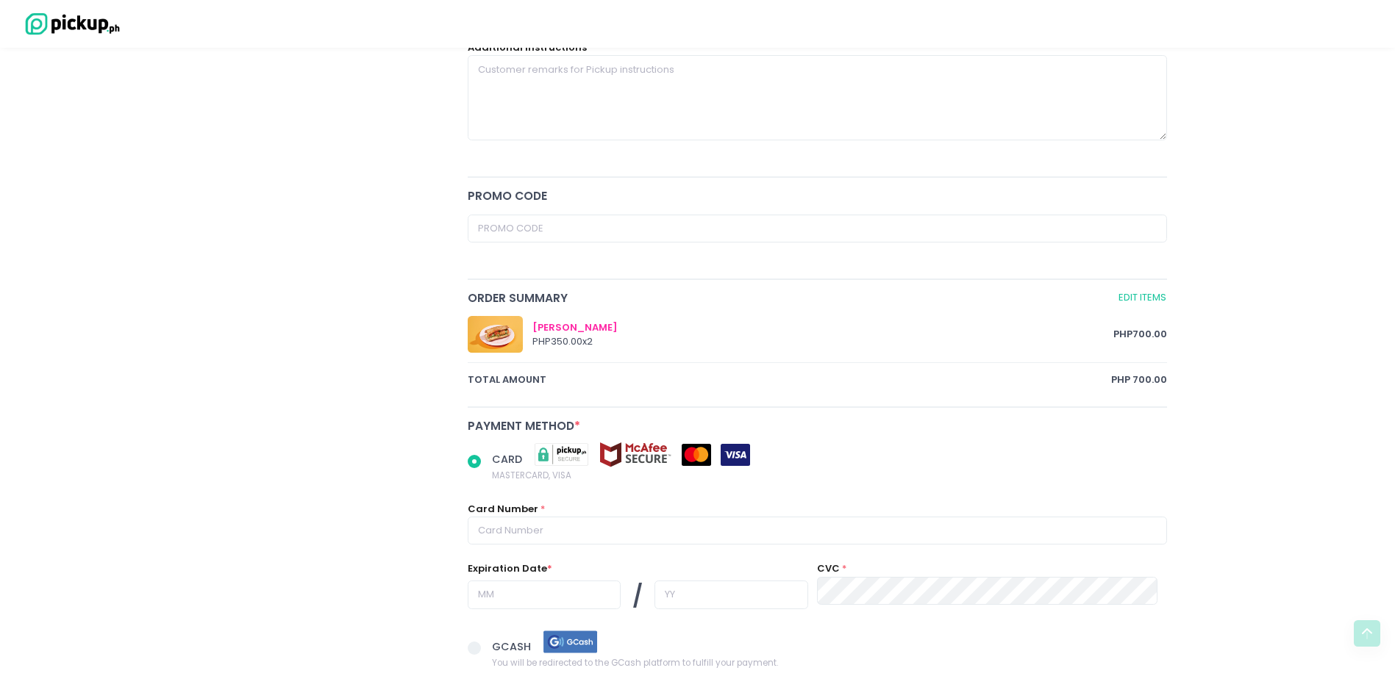
click at [585, 555] on div "CARD MASTERCARD, VISA Card Number * Expiration Date * / CVC *" at bounding box center [817, 537] width 718 height 187
click at [587, 530] on input "text" at bounding box center [818, 531] width 700 height 28
radio input "true"
type input "5"
radio input "true"
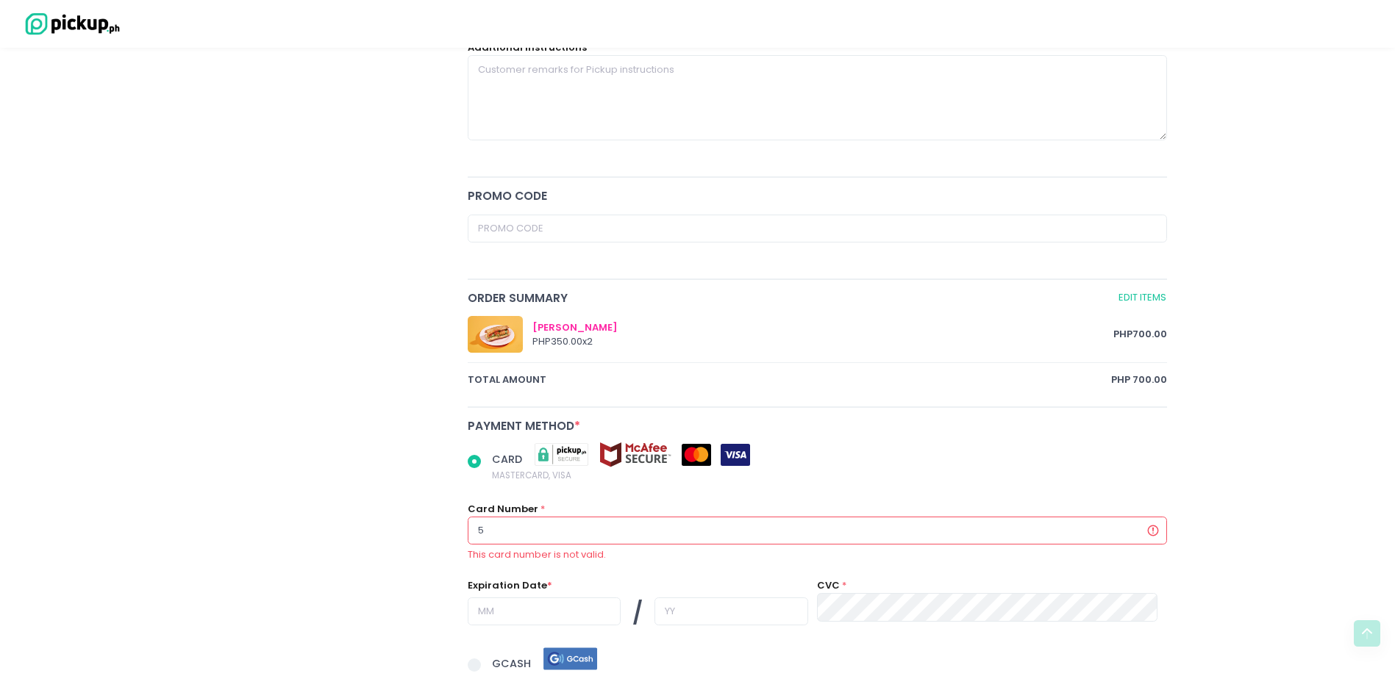
type input "52"
radio input "true"
type input "529"
radio input "true"
type input "5292"
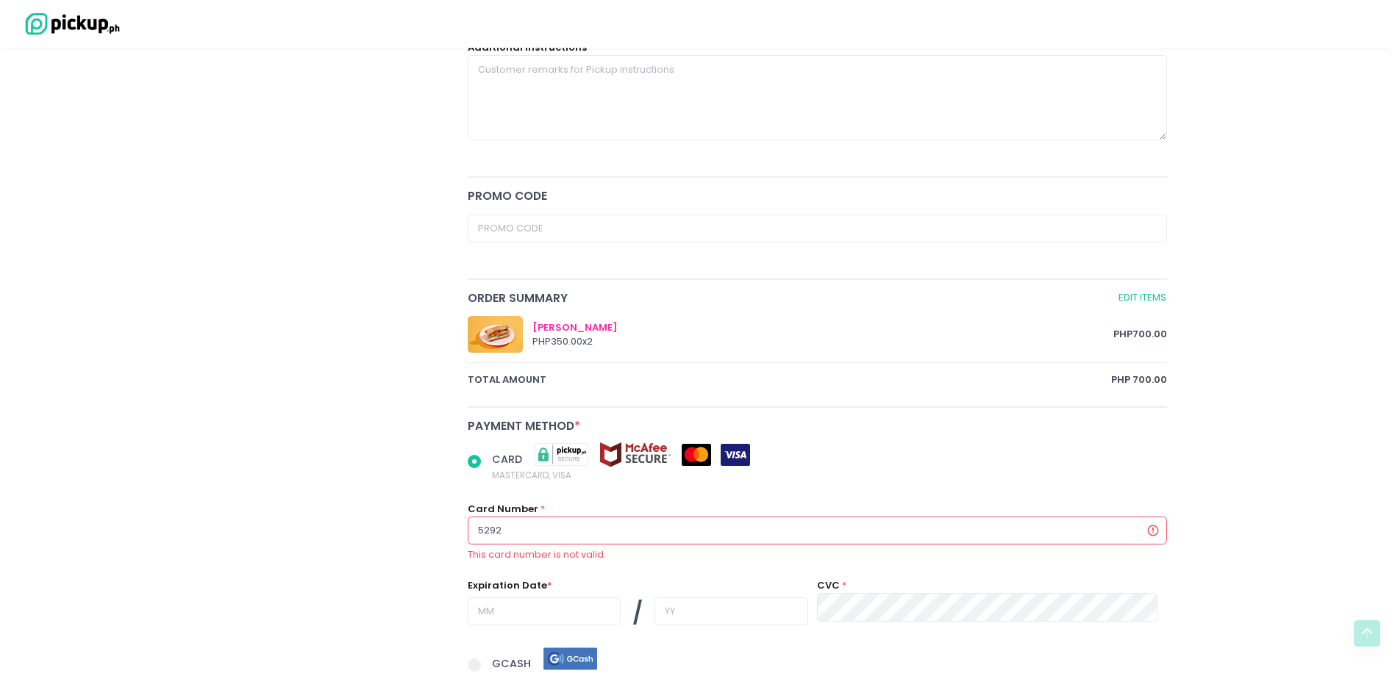
radio input "true"
type input "52924"
radio input "true"
type input "529247"
radio input "true"
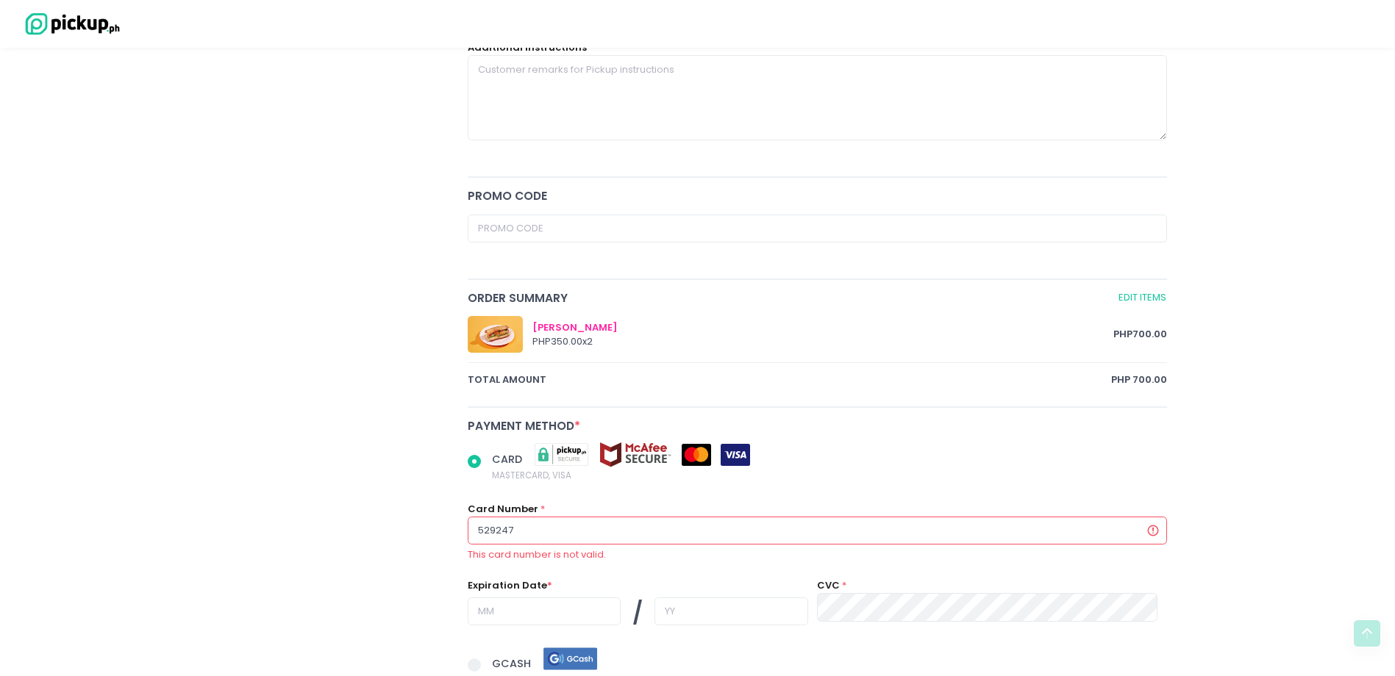
type input "5292479"
radio input "true"
type input "52924795"
radio input "true"
type input "529247950"
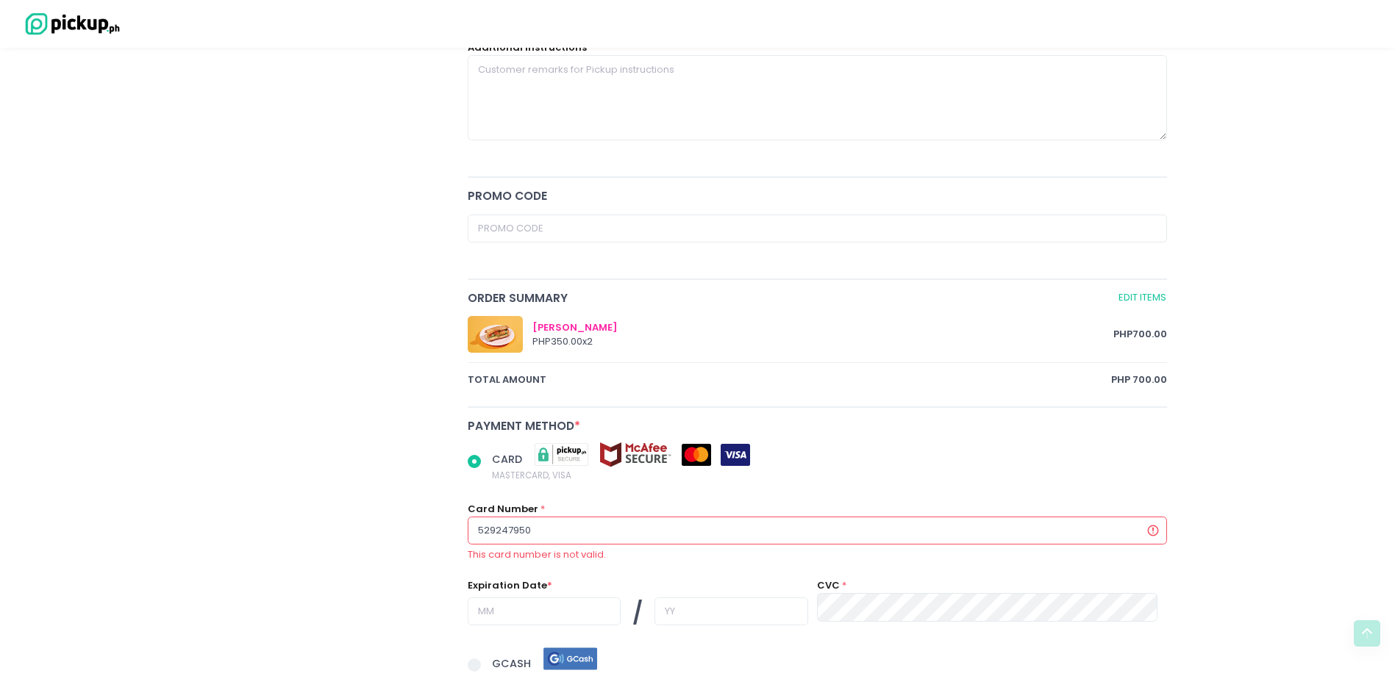
radio input "true"
type input "5292479509"
radio input "true"
type input "52924795095"
radio input "true"
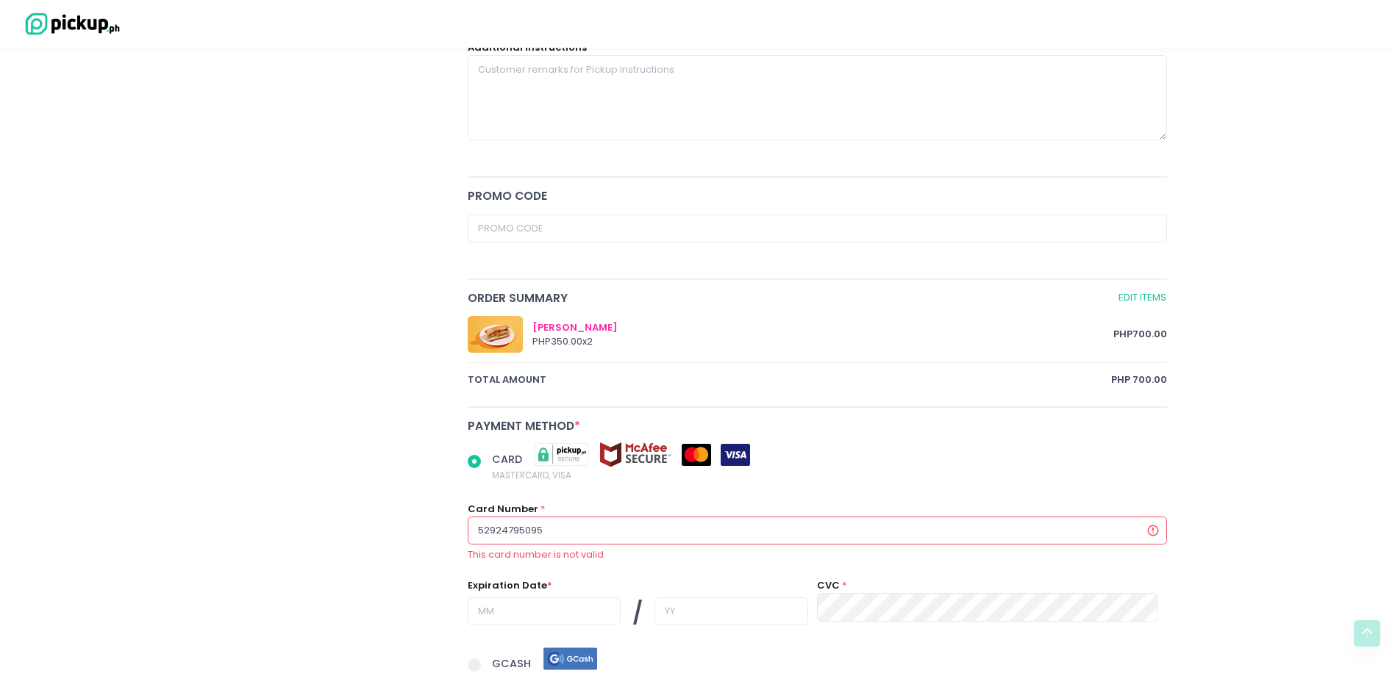
type input "529247950956"
radio input "true"
type input "5292479509562"
radio input "true"
type input "52924795095627"
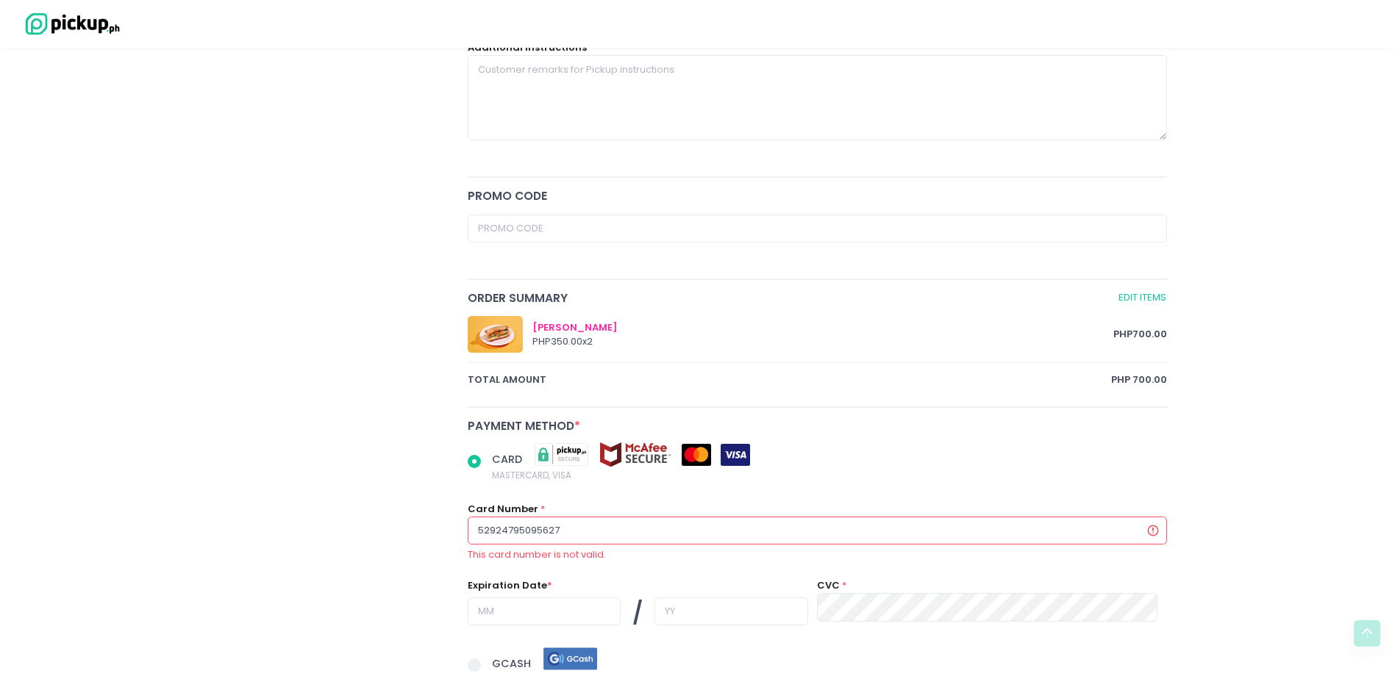
radio input "true"
type input "529247950956272"
radio input "true"
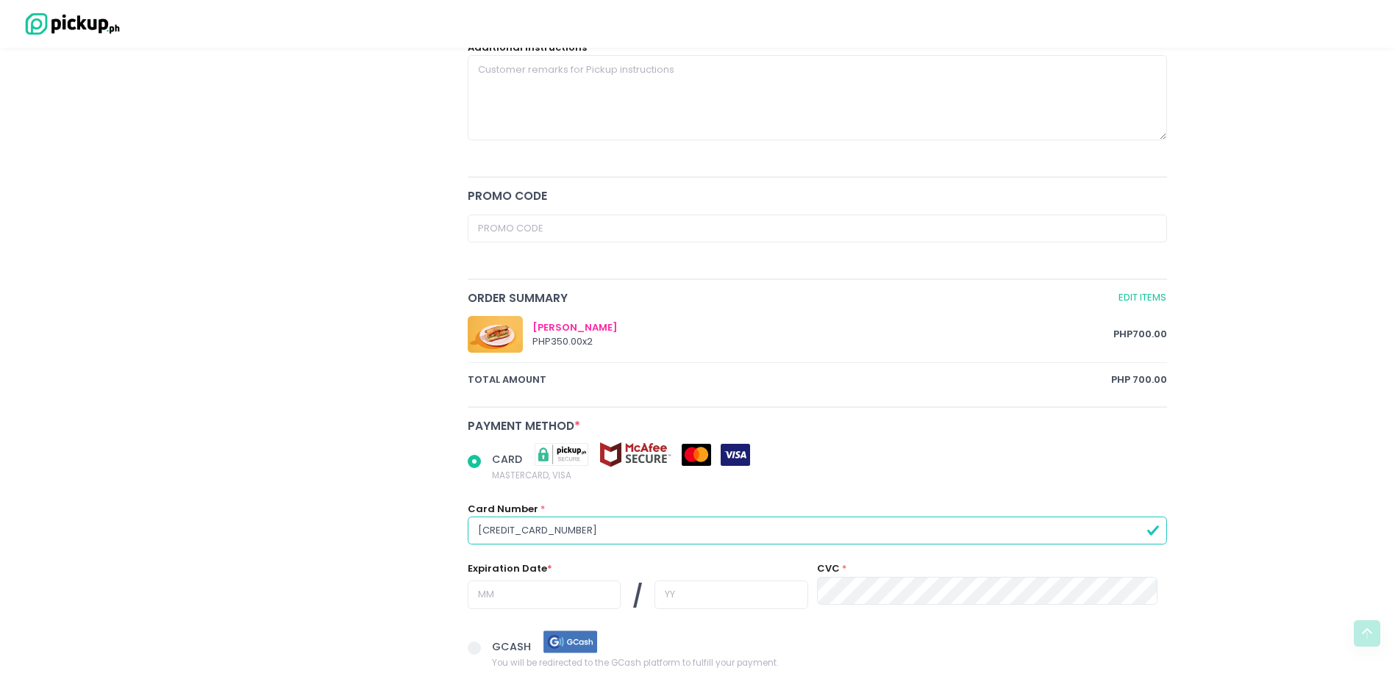
type input "[CREDIT_CARD_NUMBER]"
click at [555, 591] on input "text" at bounding box center [544, 595] width 153 height 28
click at [524, 525] on input "[CREDIT_CARD_NUMBER]" at bounding box center [818, 531] width 700 height 28
click at [550, 582] on input "text" at bounding box center [544, 595] width 153 height 28
radio input "true"
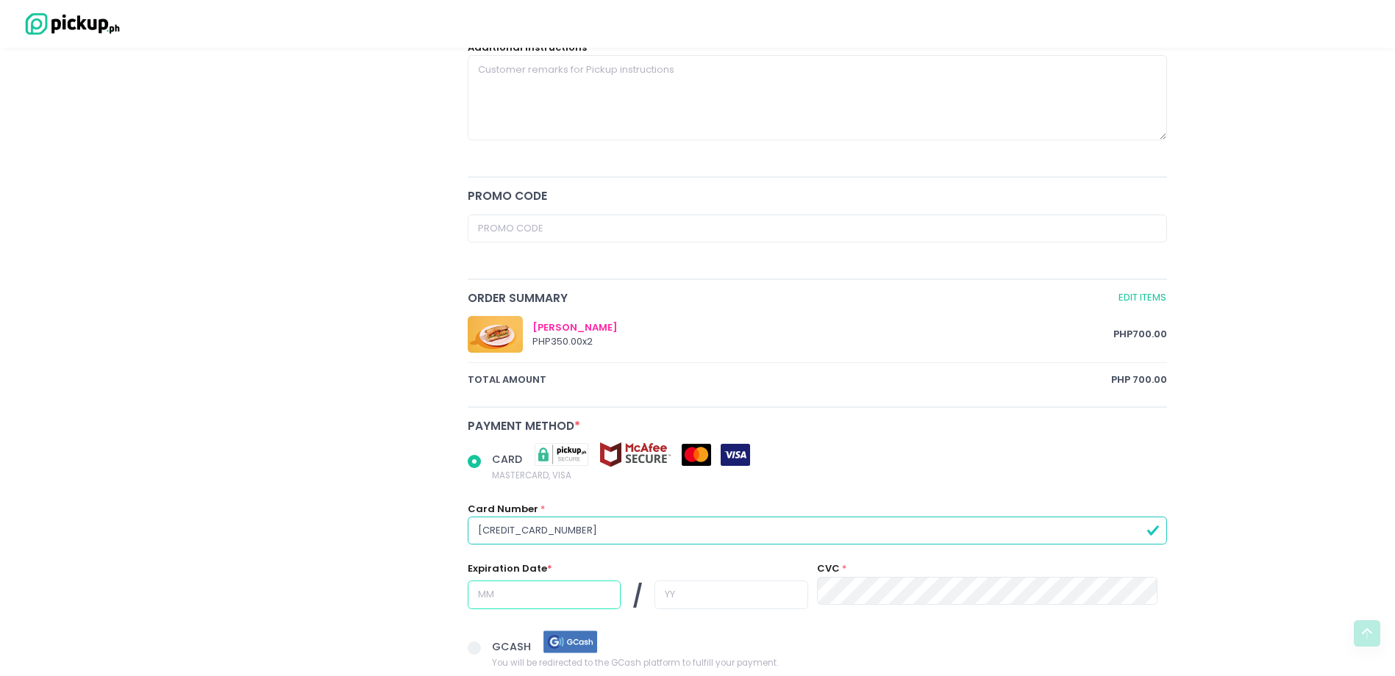
type input "0"
radio input "true"
type input "03"
radio input "true"
type input "3"
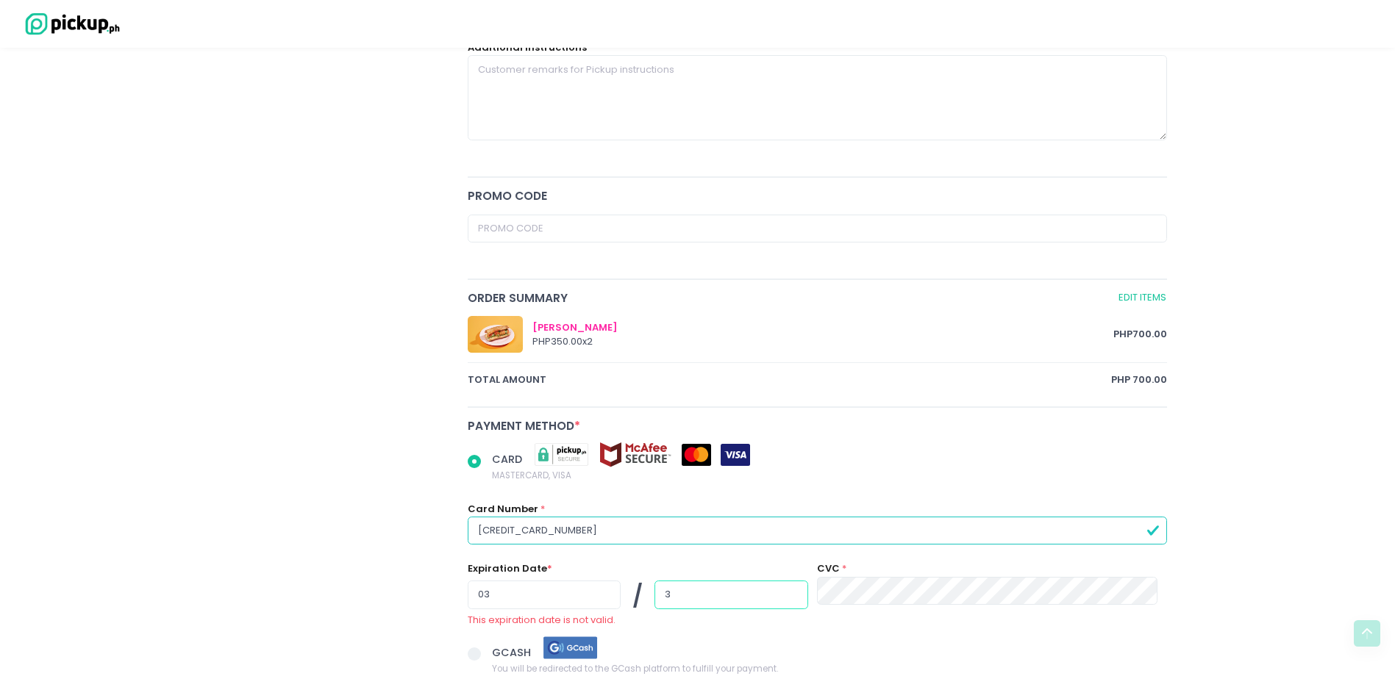
radio input "true"
type input "30"
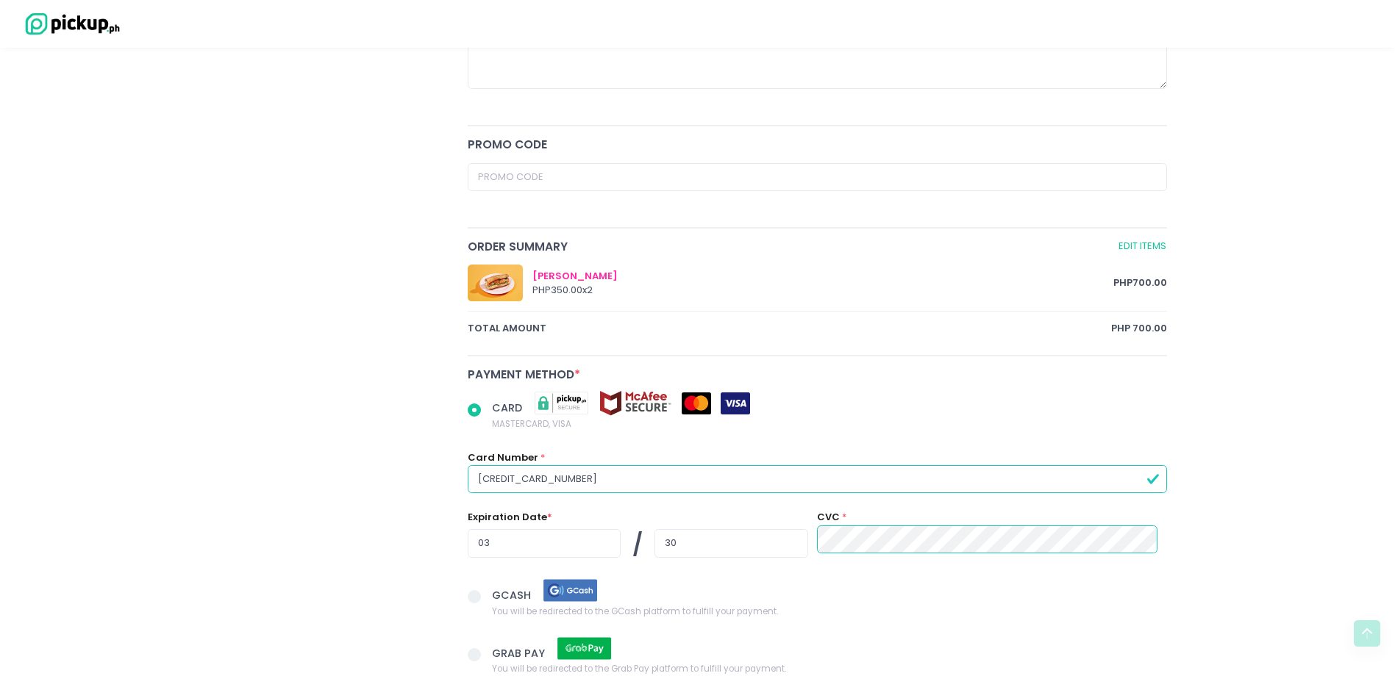
scroll to position [602, 0]
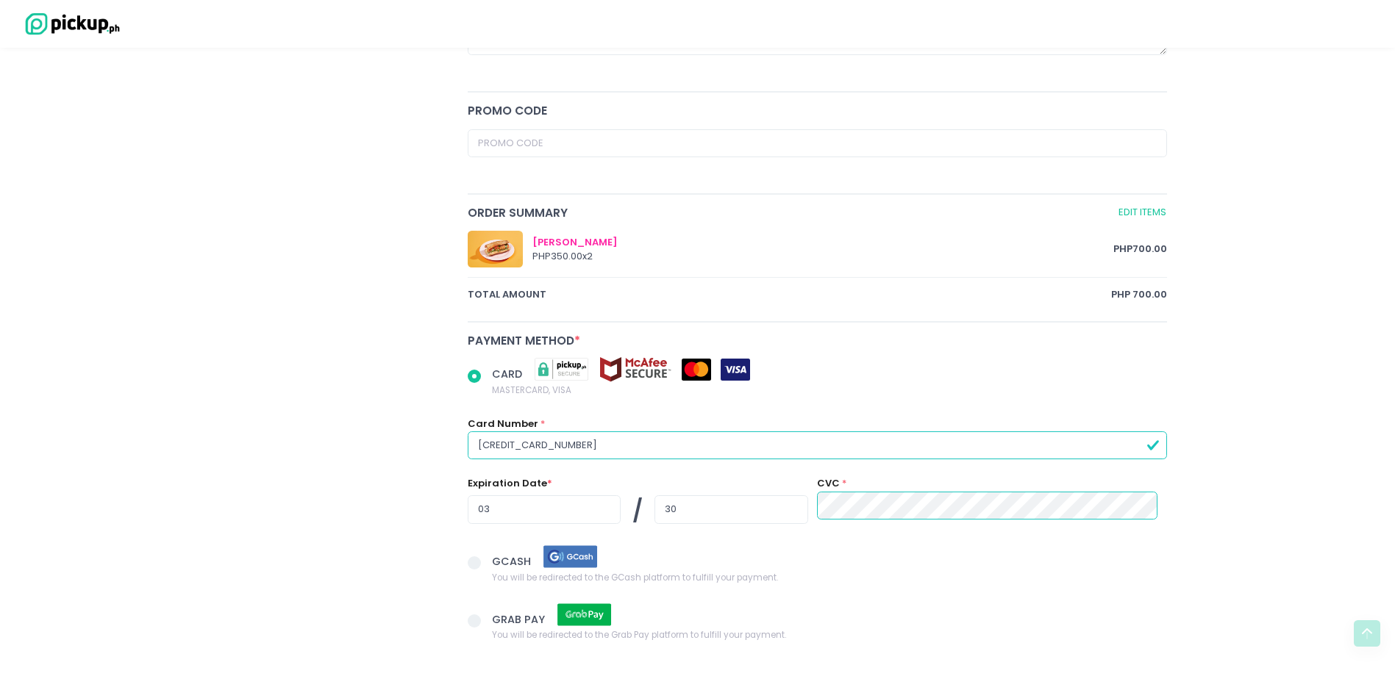
drag, startPoint x: 1399, startPoint y: 535, endPoint x: 1365, endPoint y: 540, distance: 34.9
click at [1360, 540] on div "Checkout You are ordering from [PERSON_NAME] Pizzeria for Pickup on [DATE] 12:0…" at bounding box center [697, 110] width 1395 height 1293
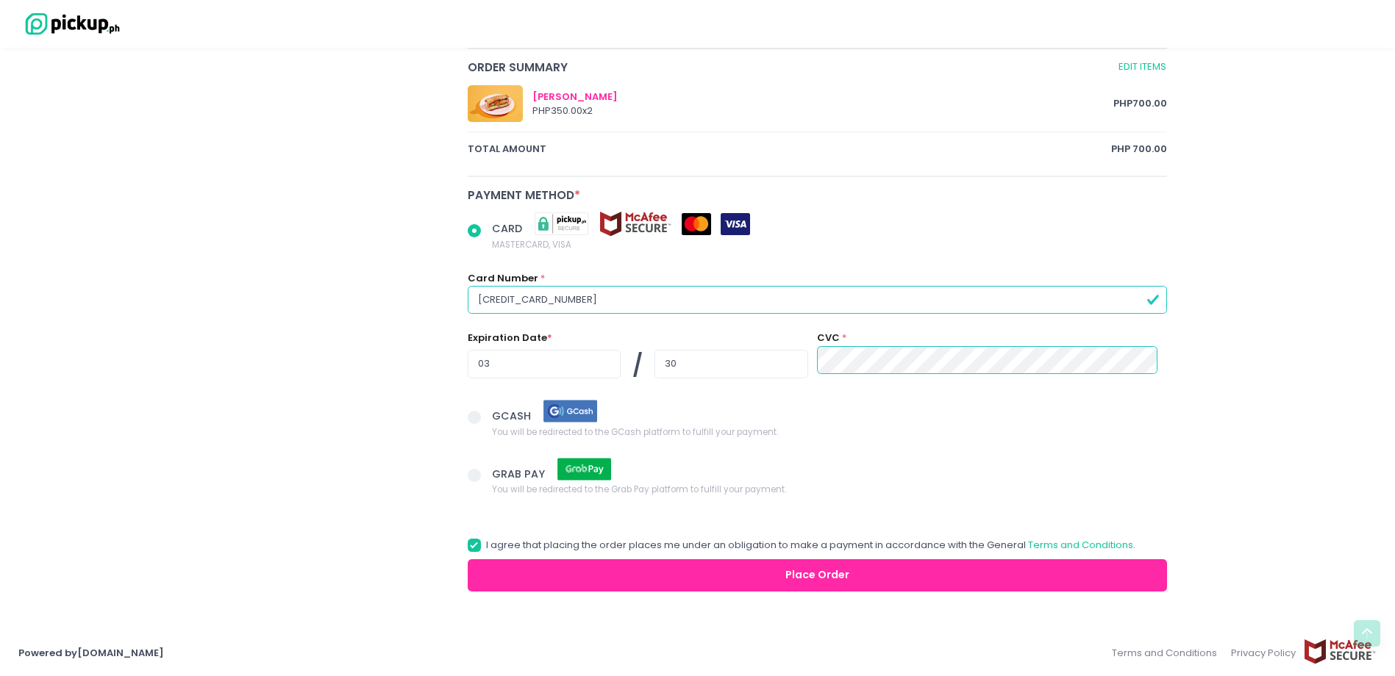
scroll to position [748, 0]
click at [929, 576] on button "Place Order" at bounding box center [818, 575] width 700 height 33
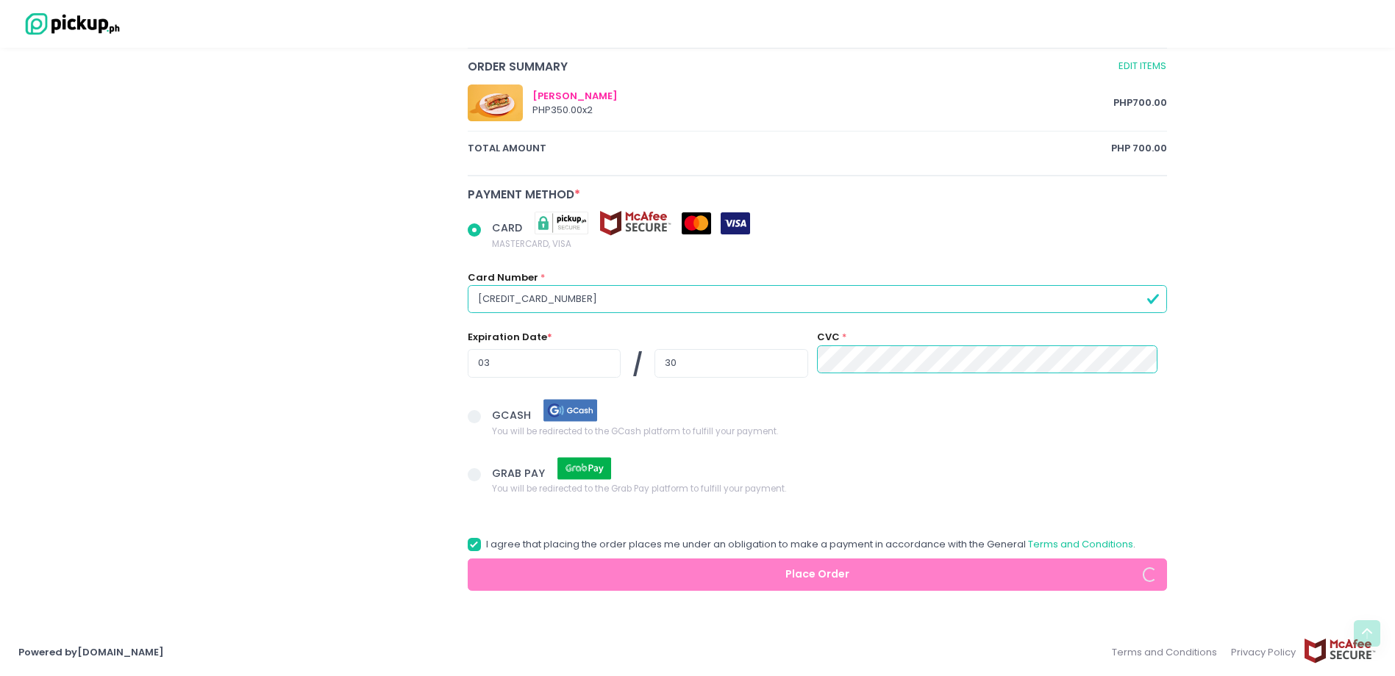
radio input "true"
